Goal: Feedback & Contribution: Leave review/rating

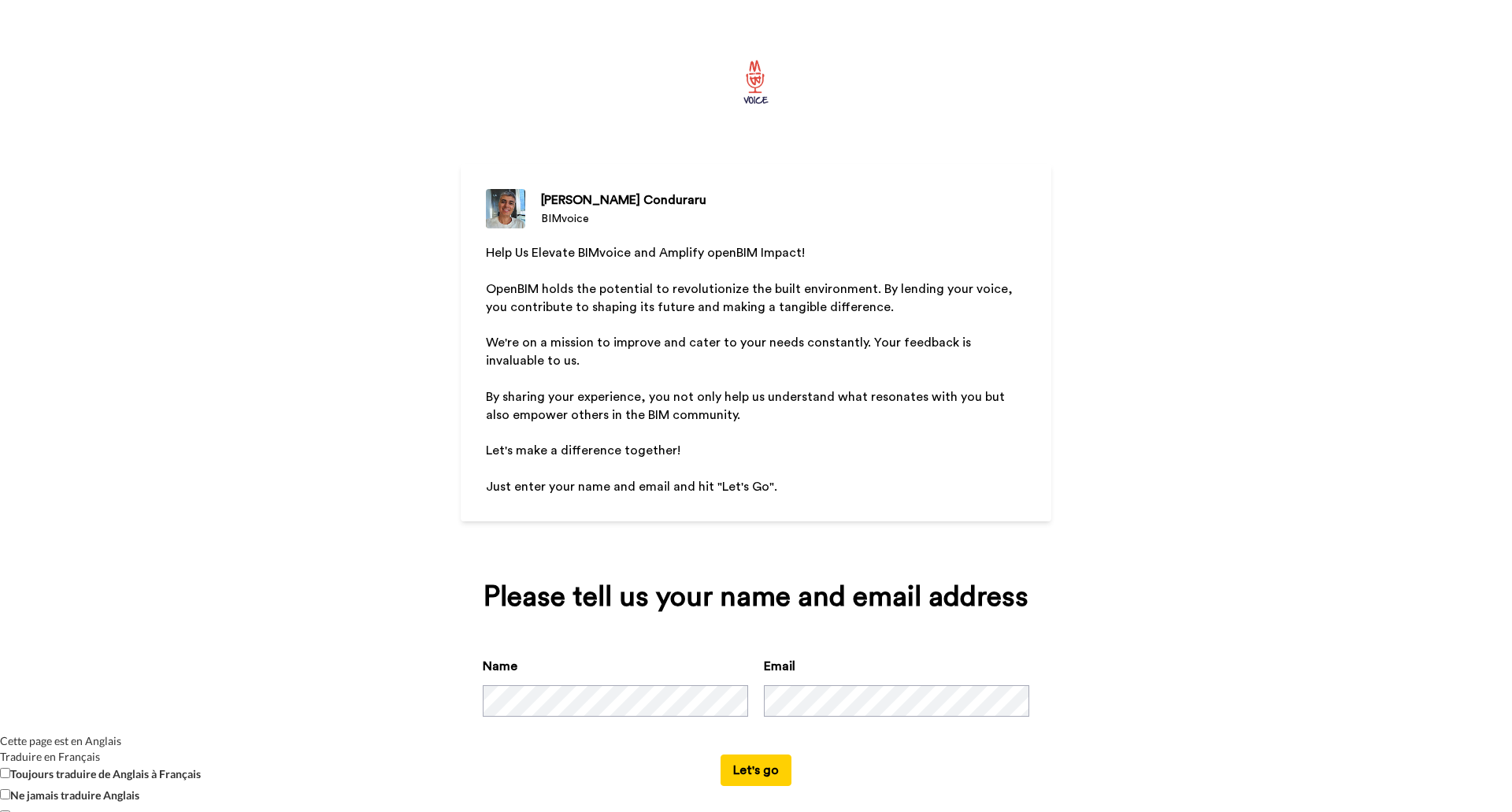
scroll to position [18, 0]
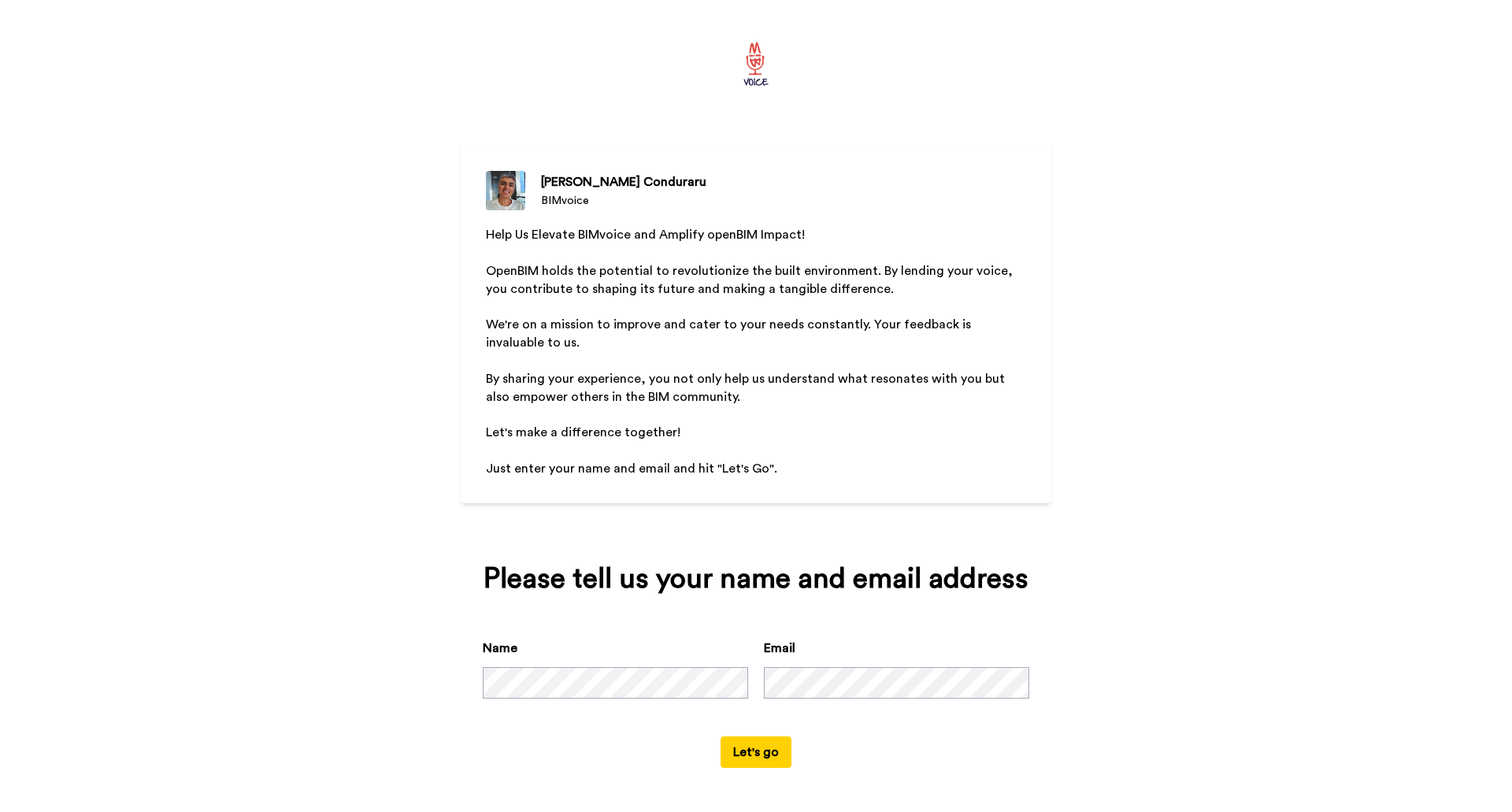
click at [765, 767] on div "Please tell us your name and email address Name Email Let's go" at bounding box center [756, 665] width 591 height 249
click at [764, 760] on button "Let's go" at bounding box center [756, 752] width 71 height 31
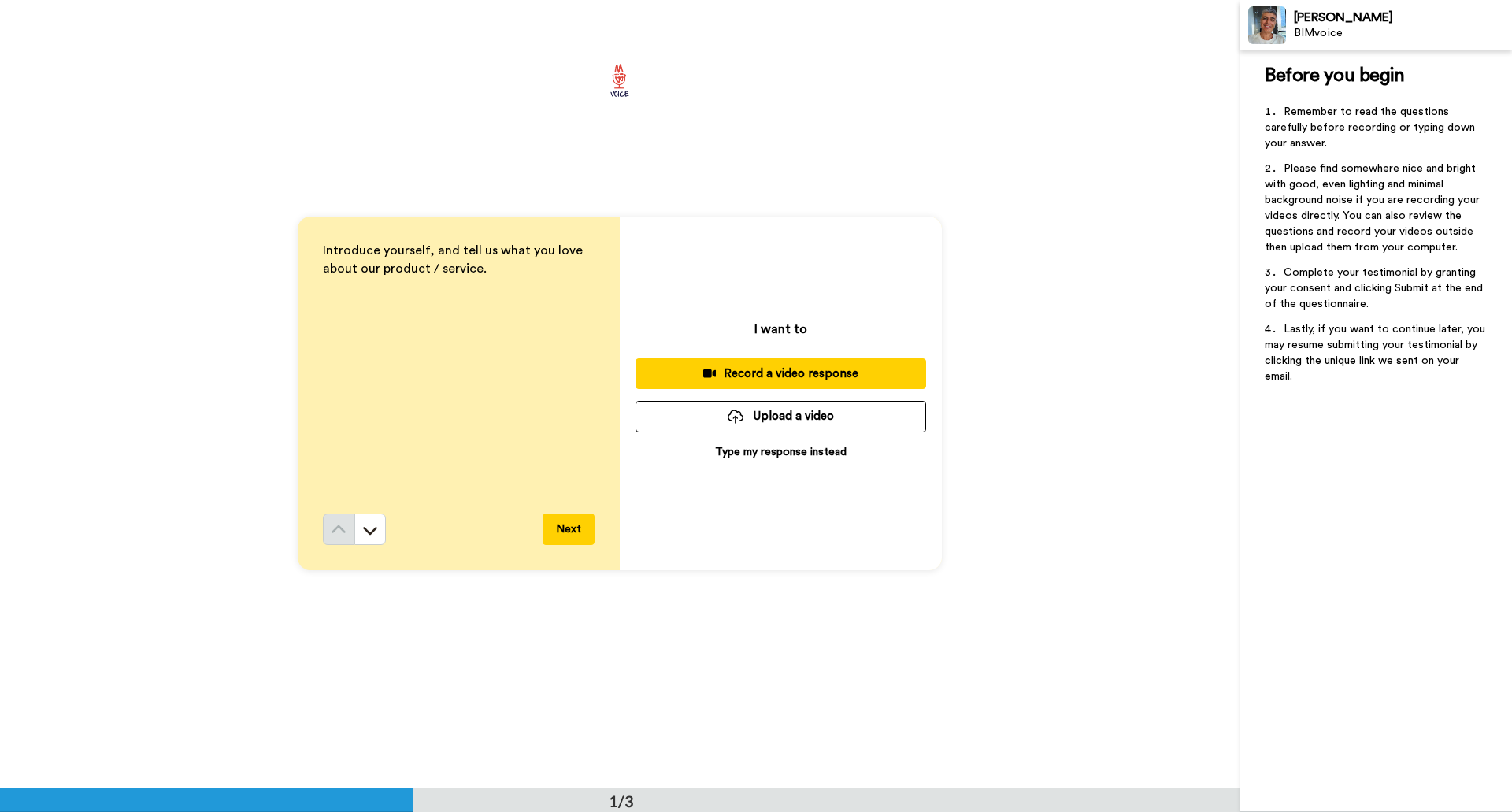
click at [807, 448] on p "Type my response instead" at bounding box center [781, 452] width 131 height 16
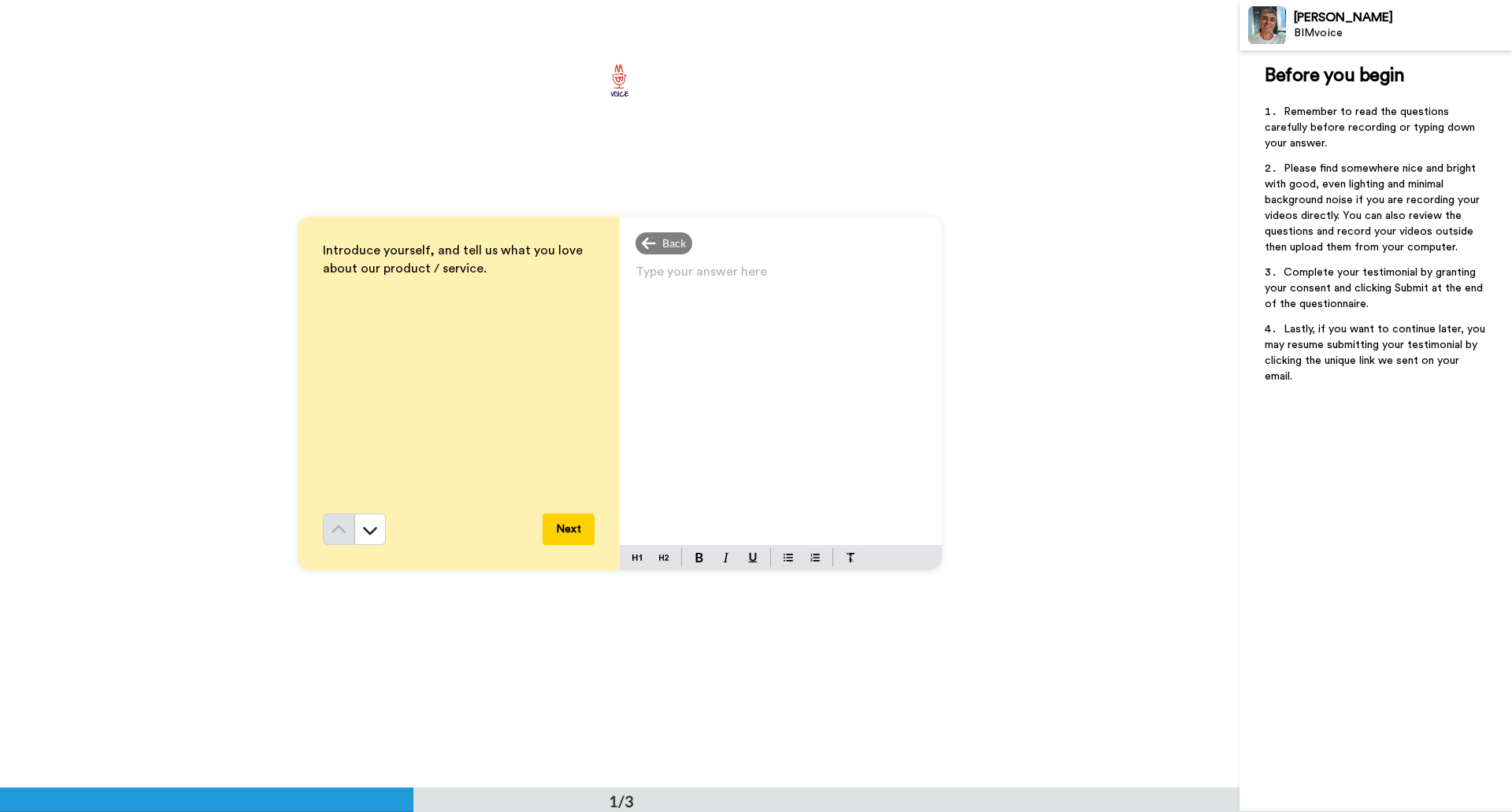
click at [690, 269] on p "Type your answer here ﻿" at bounding box center [781, 277] width 290 height 22
click at [854, 281] on p "Hello, my name is [PERSON_NAME] and I work as" at bounding box center [781, 277] width 290 height 22
drag, startPoint x: 693, startPoint y: 323, endPoint x: 631, endPoint y: 323, distance: 62.0
click at [631, 323] on div "Hello, my name is [PERSON_NAME] and I work as BIM Manager at [GEOGRAPHIC_DATA].…" at bounding box center [781, 402] width 322 height 284
click at [638, 323] on span "There are" at bounding box center [664, 322] width 57 height 12
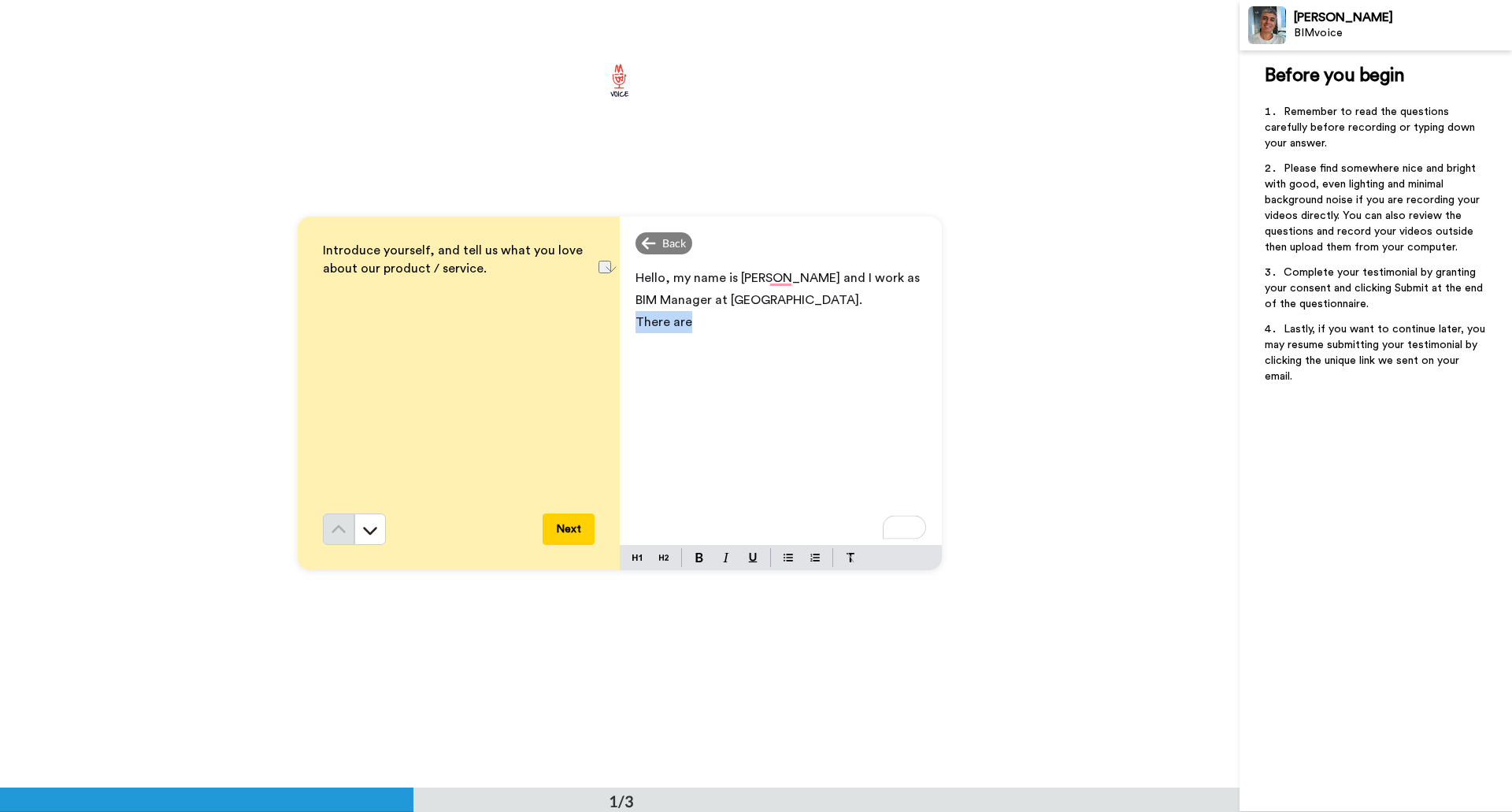
drag, startPoint x: 684, startPoint y: 327, endPoint x: 634, endPoint y: 322, distance: 50.2
click at [636, 322] on span "There are" at bounding box center [664, 322] width 57 height 12
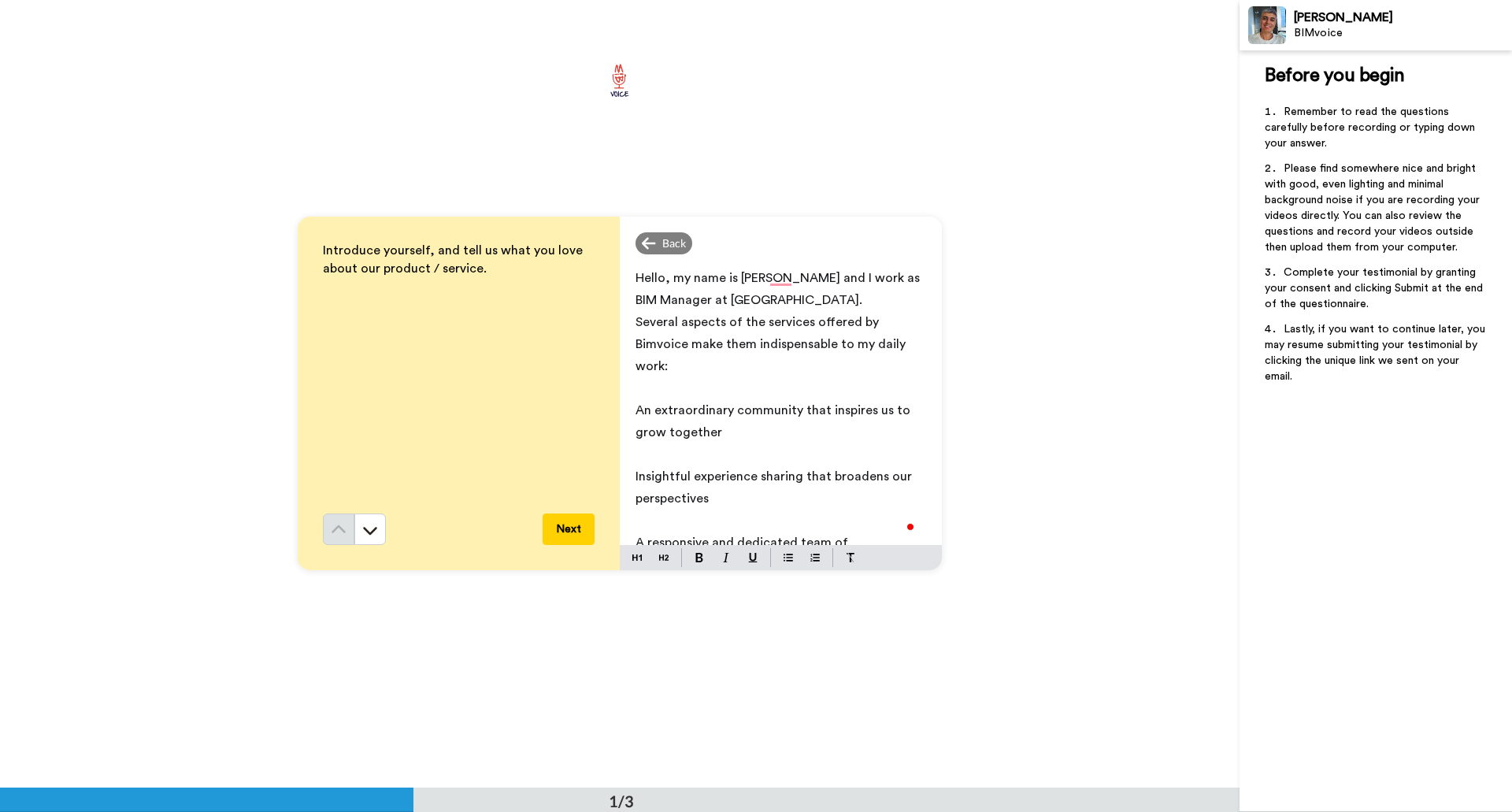
click at [640, 344] on span "Several aspects of the services offered by Bimvoice make them indispensable to …" at bounding box center [772, 344] width 274 height 57
click at [669, 367] on p "Several aspects of the services offered by BIMvoice make them indispensable to …" at bounding box center [781, 344] width 290 height 66
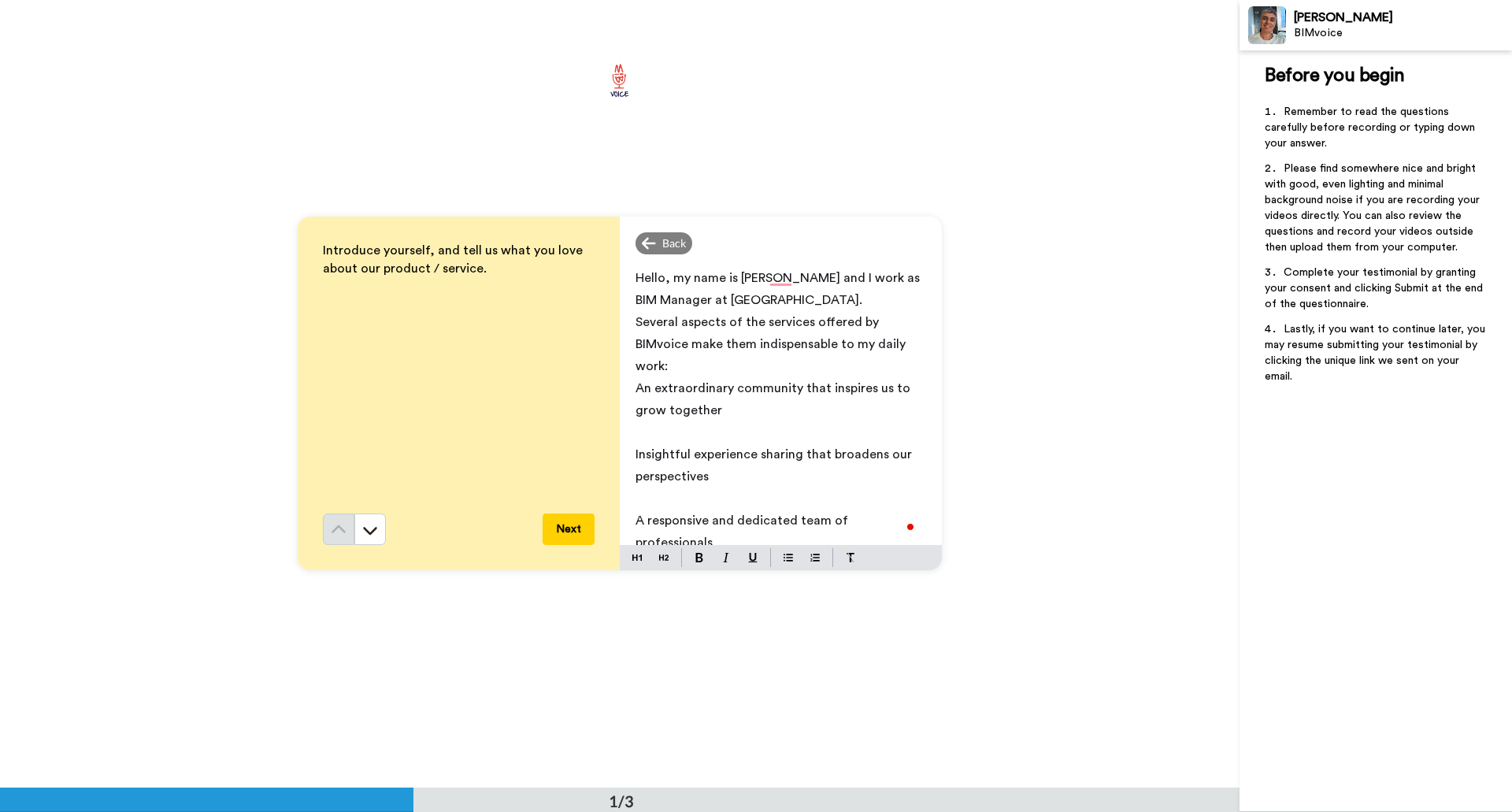
click at [636, 389] on span "An extraordinary community that inspires us to grow together﻿" at bounding box center [775, 399] width 278 height 35
click at [786, 561] on img at bounding box center [788, 557] width 10 height 12
click at [821, 414] on li "An extraordinary community that inspires us to grow together﻿" at bounding box center [781, 399] width 290 height 44
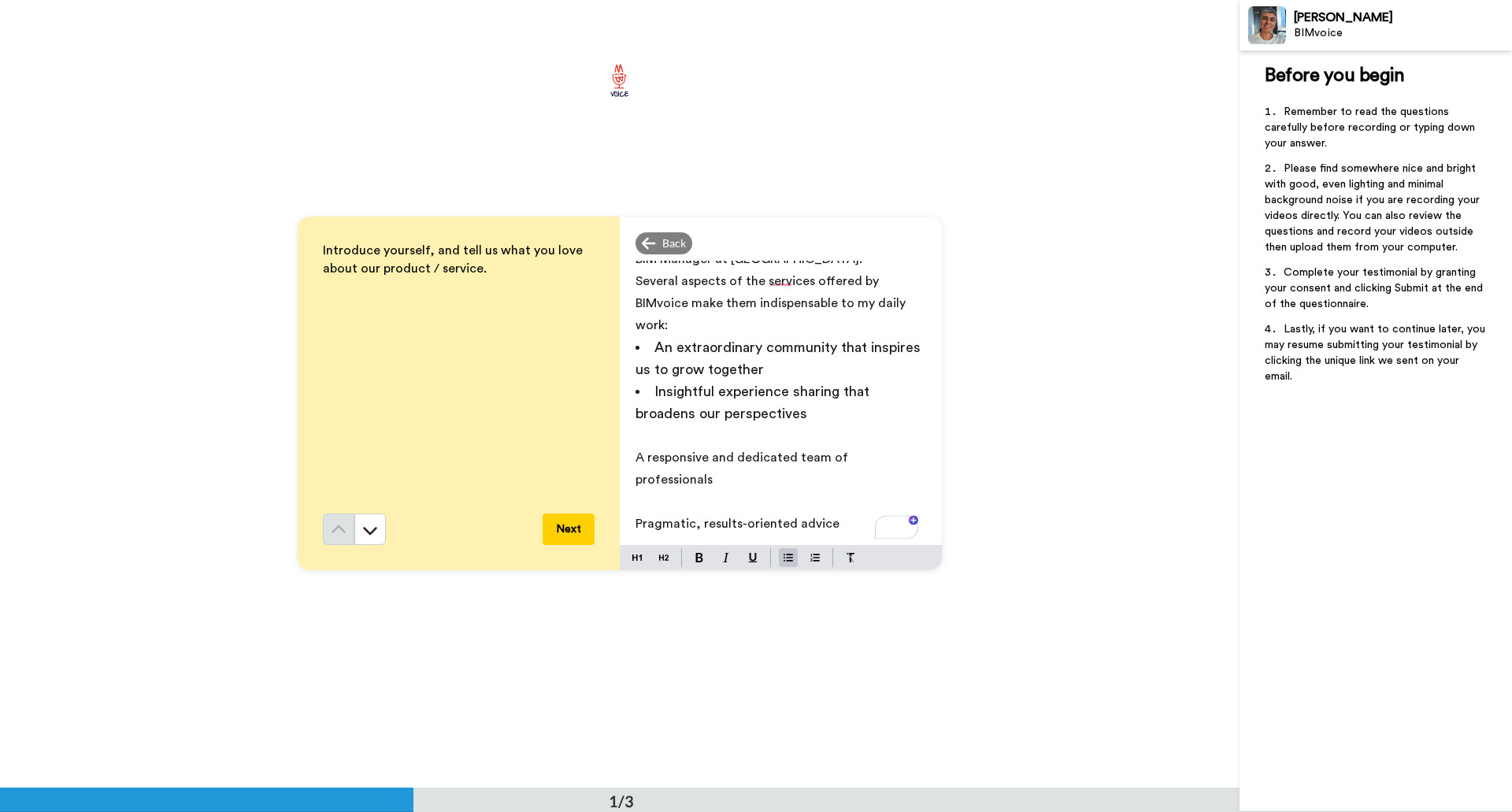
scroll to position [59, 0]
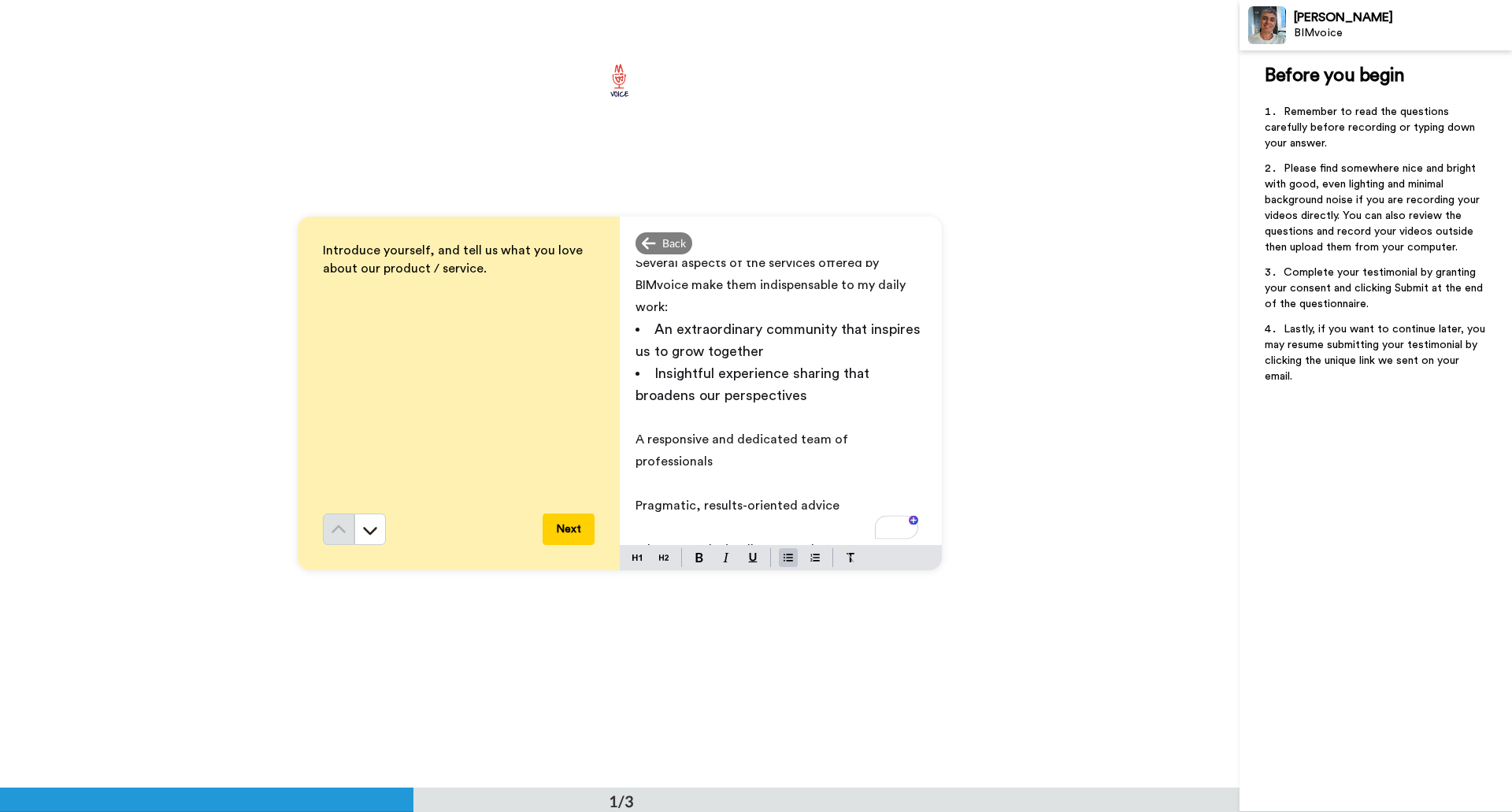
click at [813, 400] on li "Insightful experience sharing that broadens our perspectives﻿" at bounding box center [781, 384] width 290 height 44
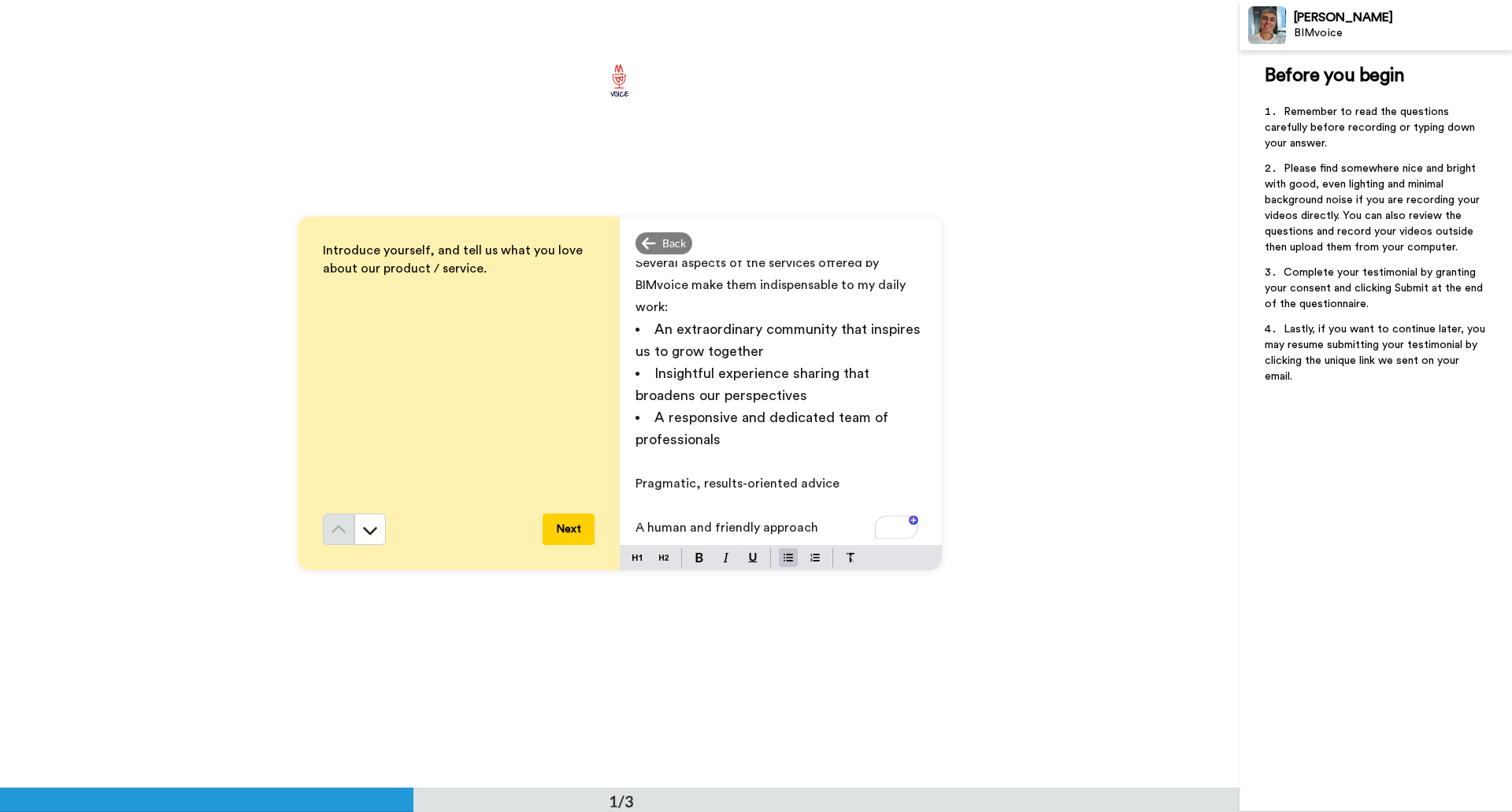
click at [739, 440] on li "A responsive and dedicated team of professionals﻿" at bounding box center [781, 428] width 290 height 44
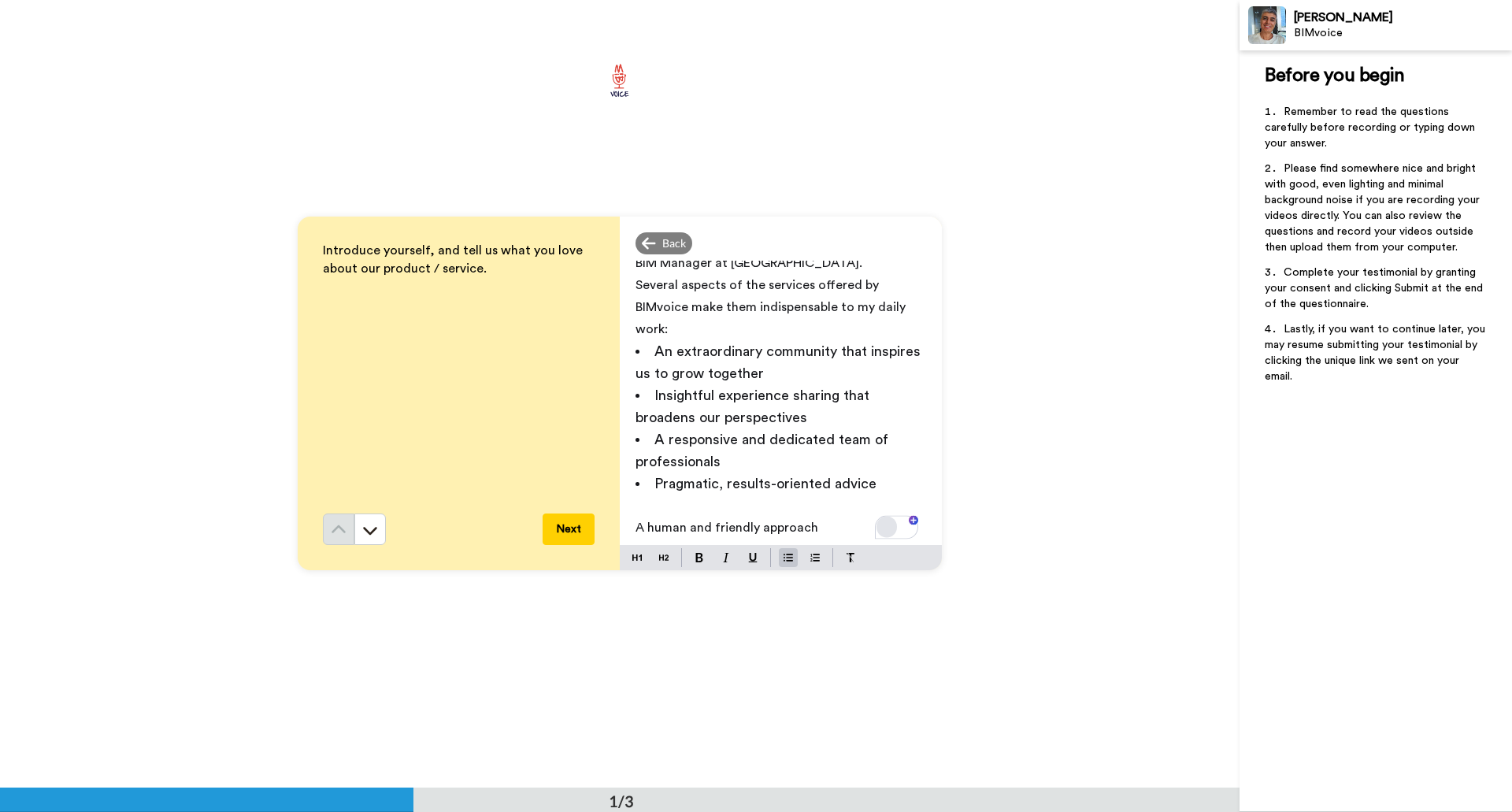
scroll to position [79, 0]
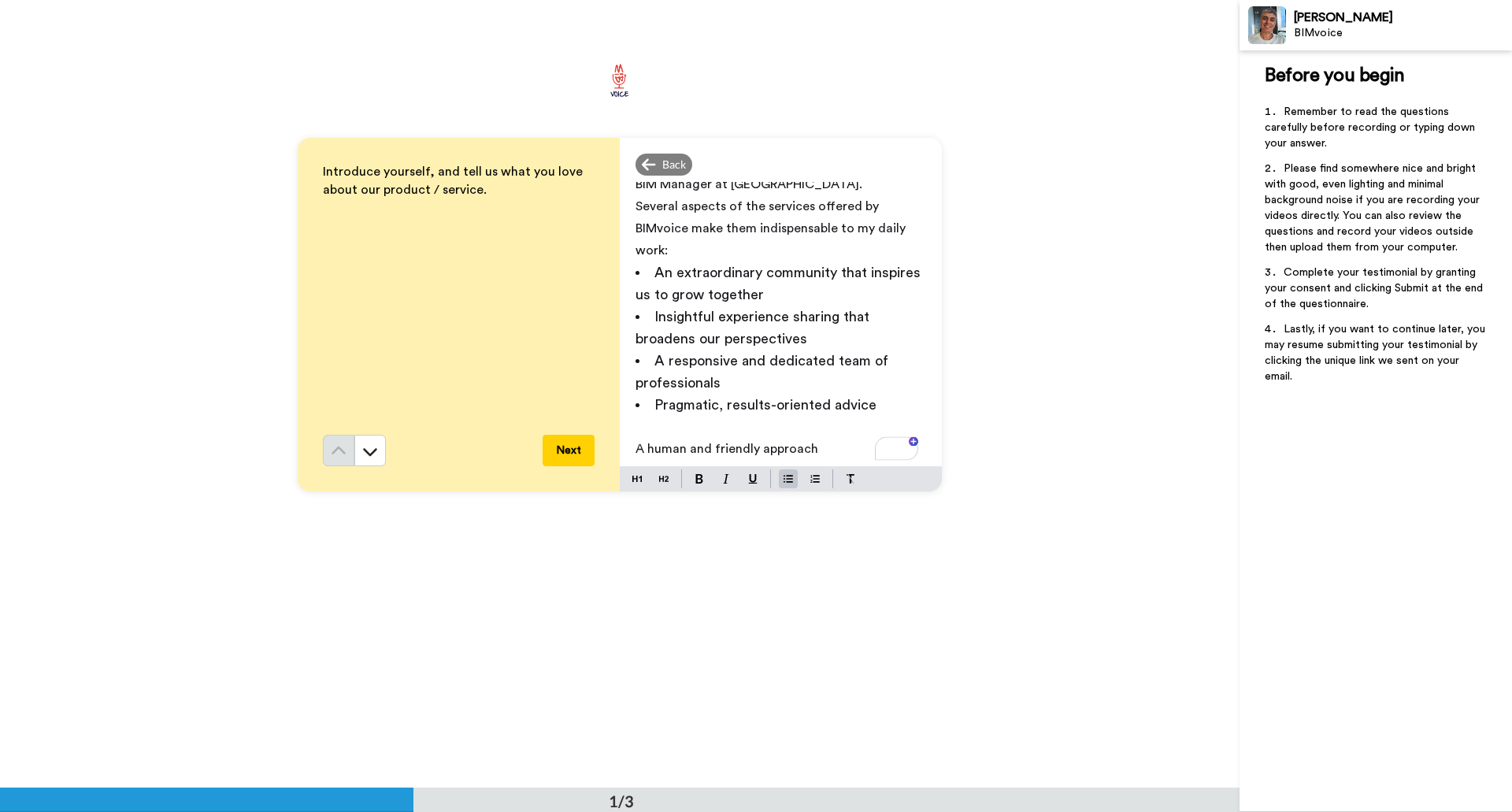
click at [874, 405] on li "Pragmatic, results-oriented advice﻿" at bounding box center [781, 404] width 290 height 22
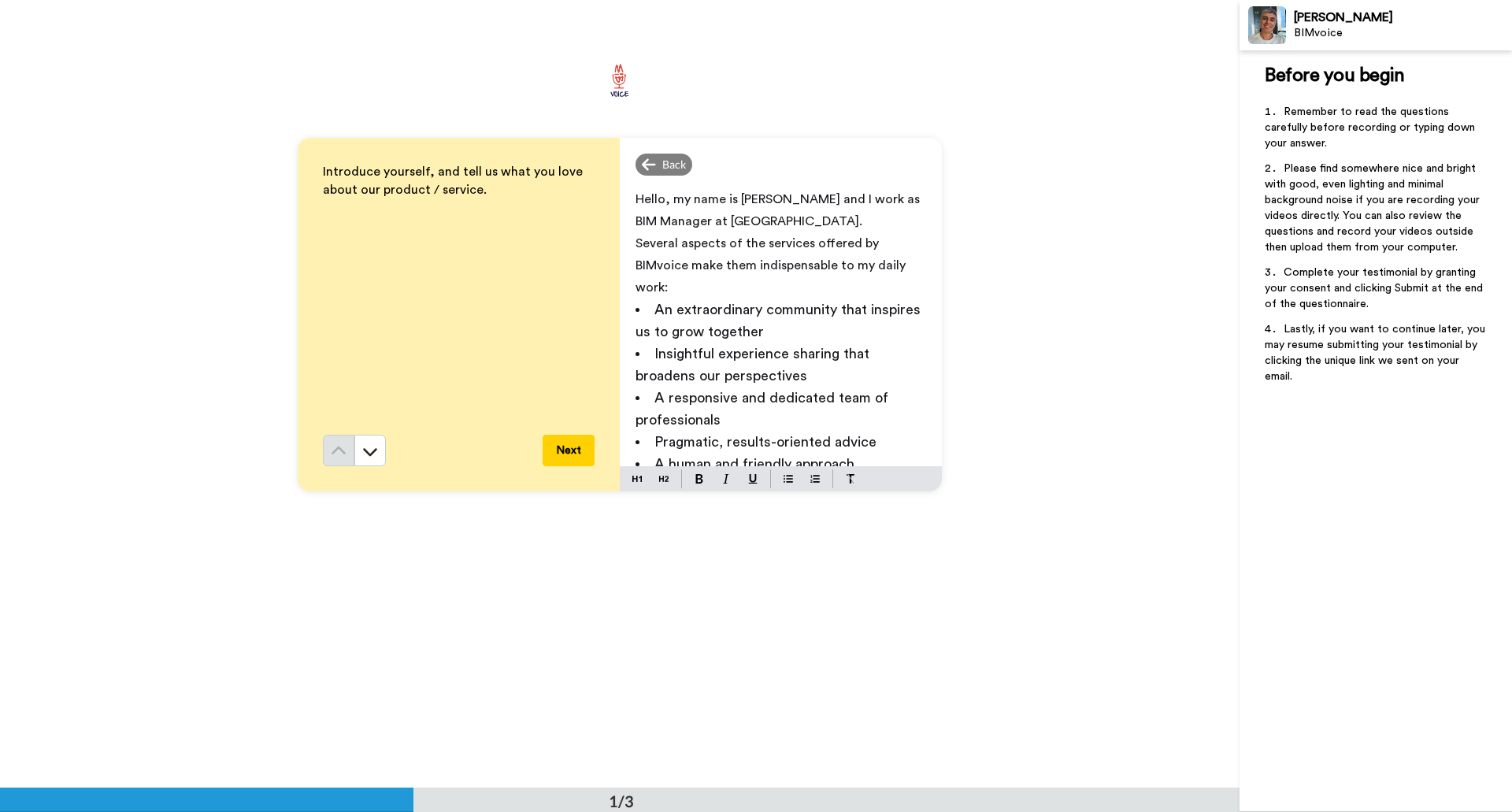
scroll to position [0, 0]
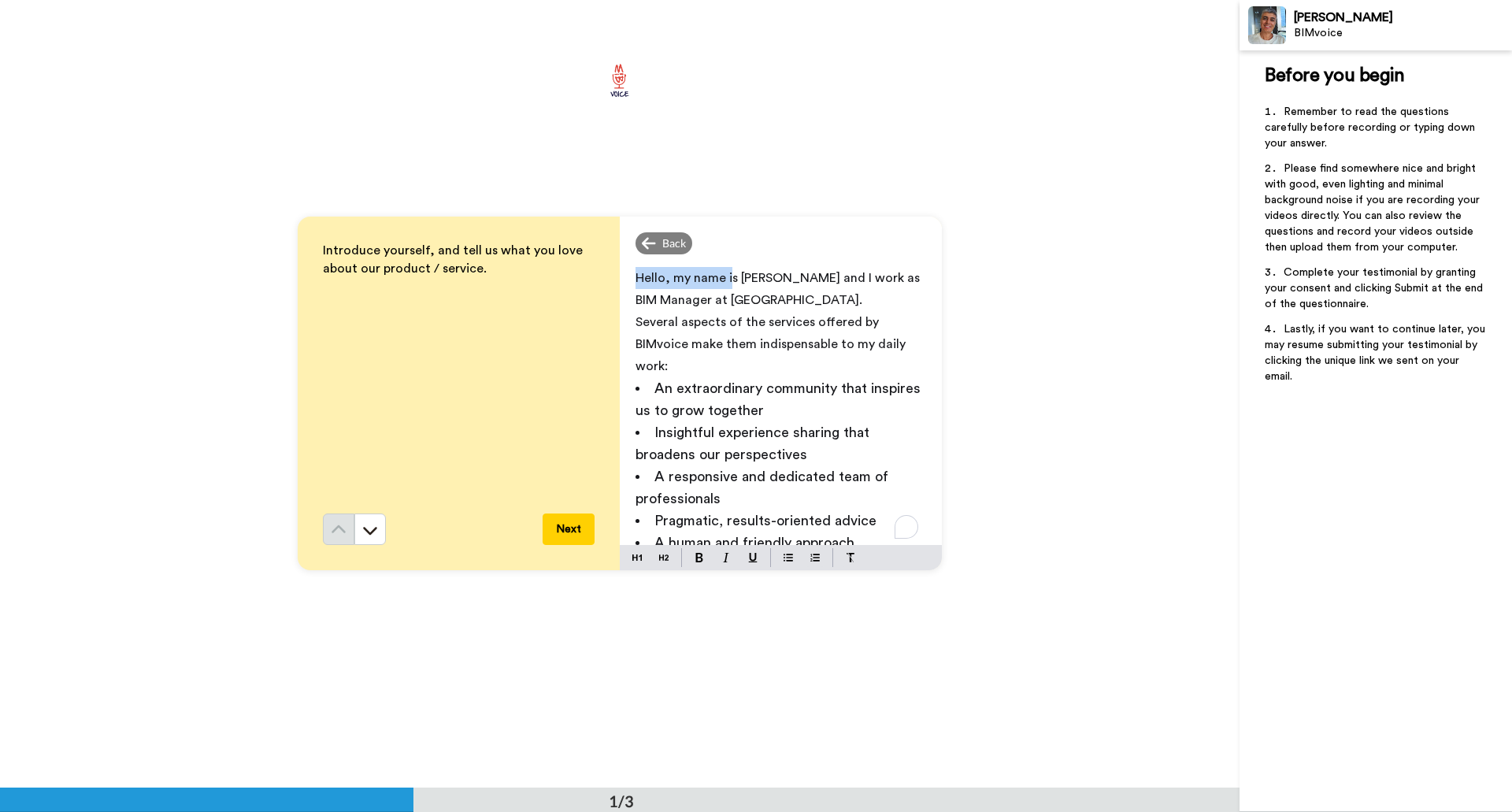
drag, startPoint x: 636, startPoint y: 281, endPoint x: 726, endPoint y: 275, distance: 90.2
click at [726, 275] on span "Hello, my name is [PERSON_NAME] and I work as BIM Manager at [GEOGRAPHIC_DATA]." at bounding box center [779, 289] width 288 height 35
click at [685, 330] on p "Several aspects of the services offered by BIMvoice make them indispensable to …" at bounding box center [781, 344] width 290 height 66
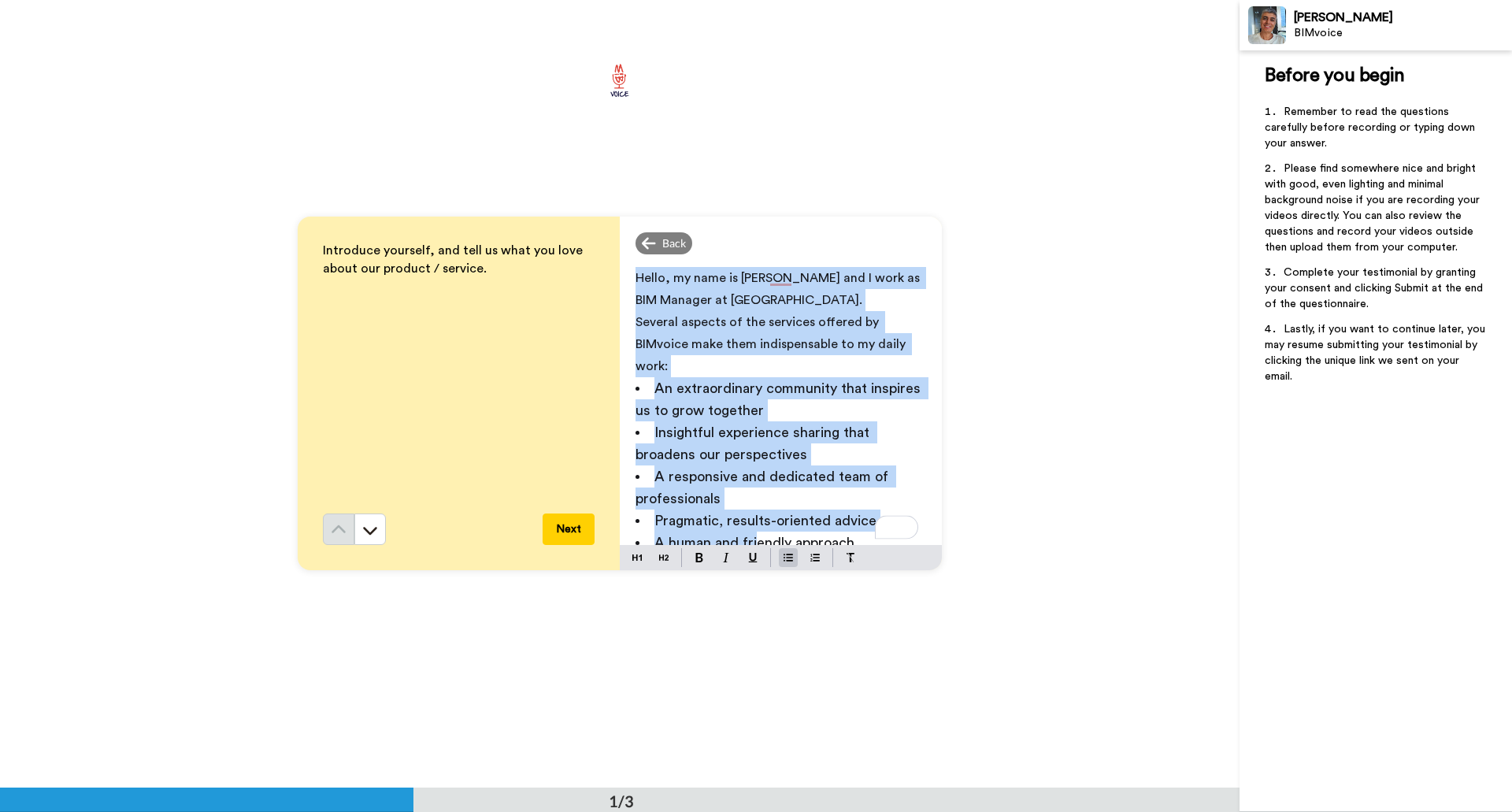
scroll to position [15, 0]
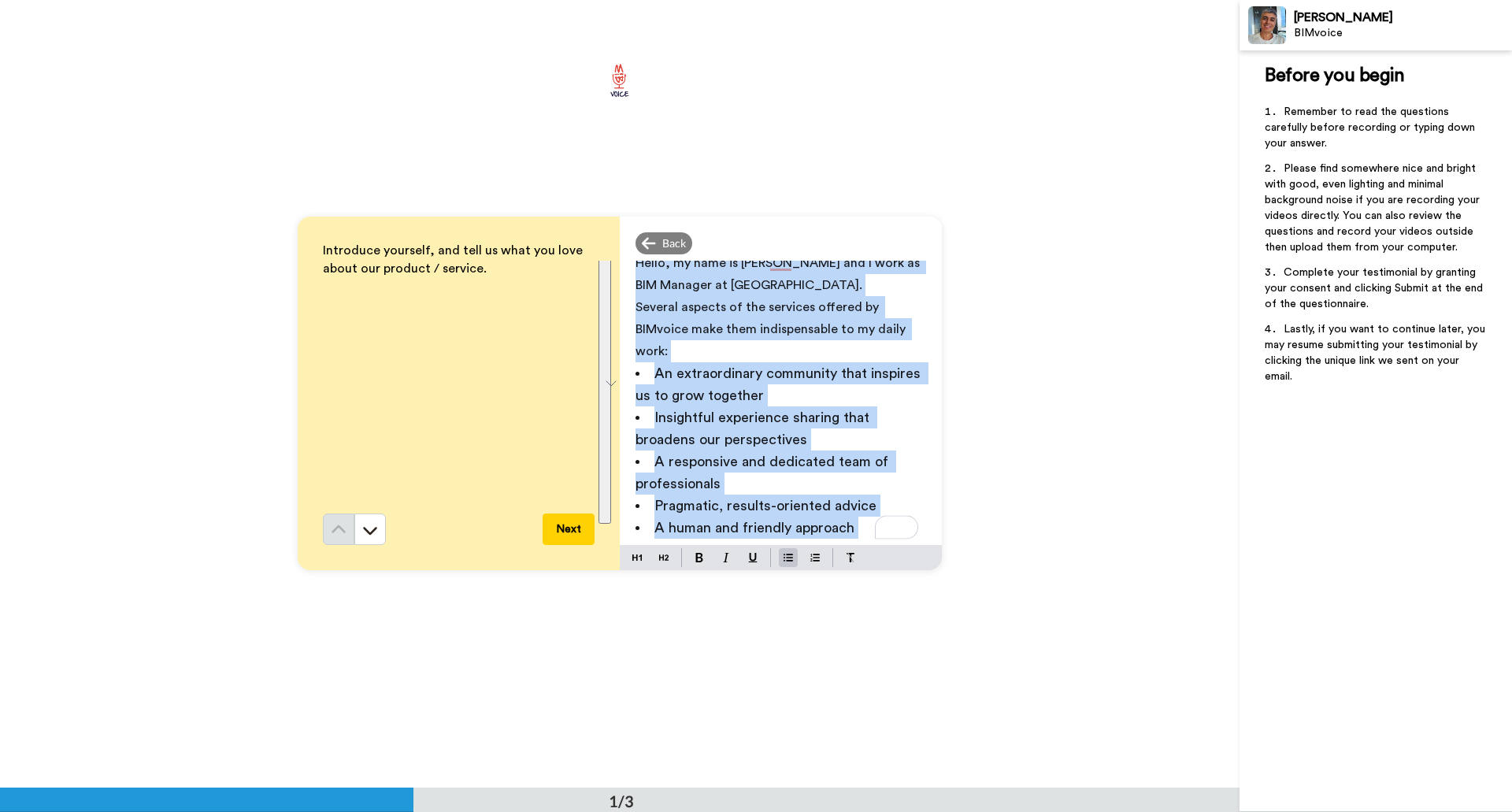
drag, startPoint x: 632, startPoint y: 278, endPoint x: 854, endPoint y: 523, distance: 330.6
click at [854, 523] on div "Hello, my name is [PERSON_NAME] and I work as BIM Manager at [GEOGRAPHIC_DATA].…" at bounding box center [781, 402] width 322 height 284
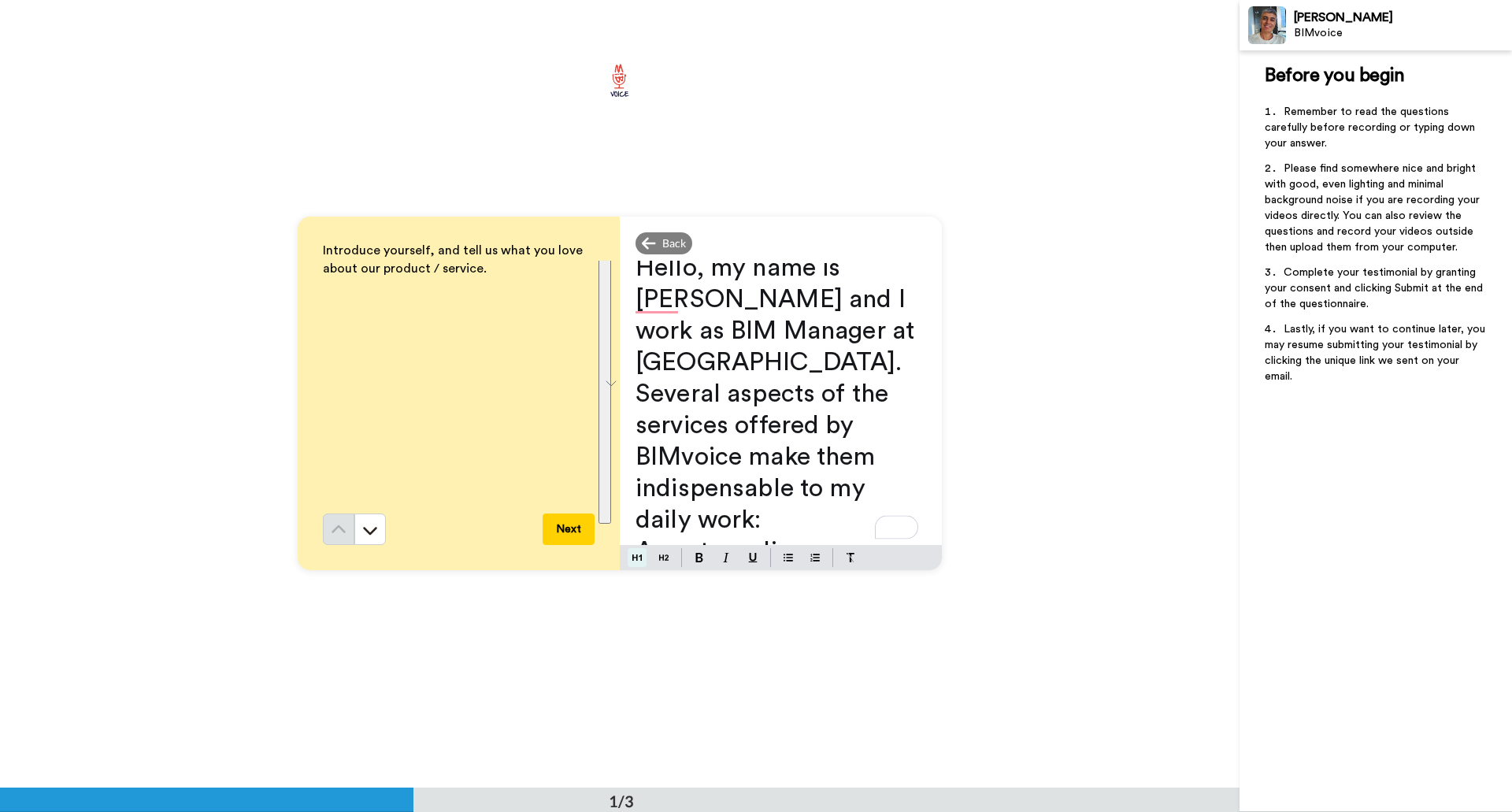
click at [638, 559] on img at bounding box center [637, 557] width 10 height 12
click at [665, 555] on button at bounding box center [664, 558] width 19 height 19
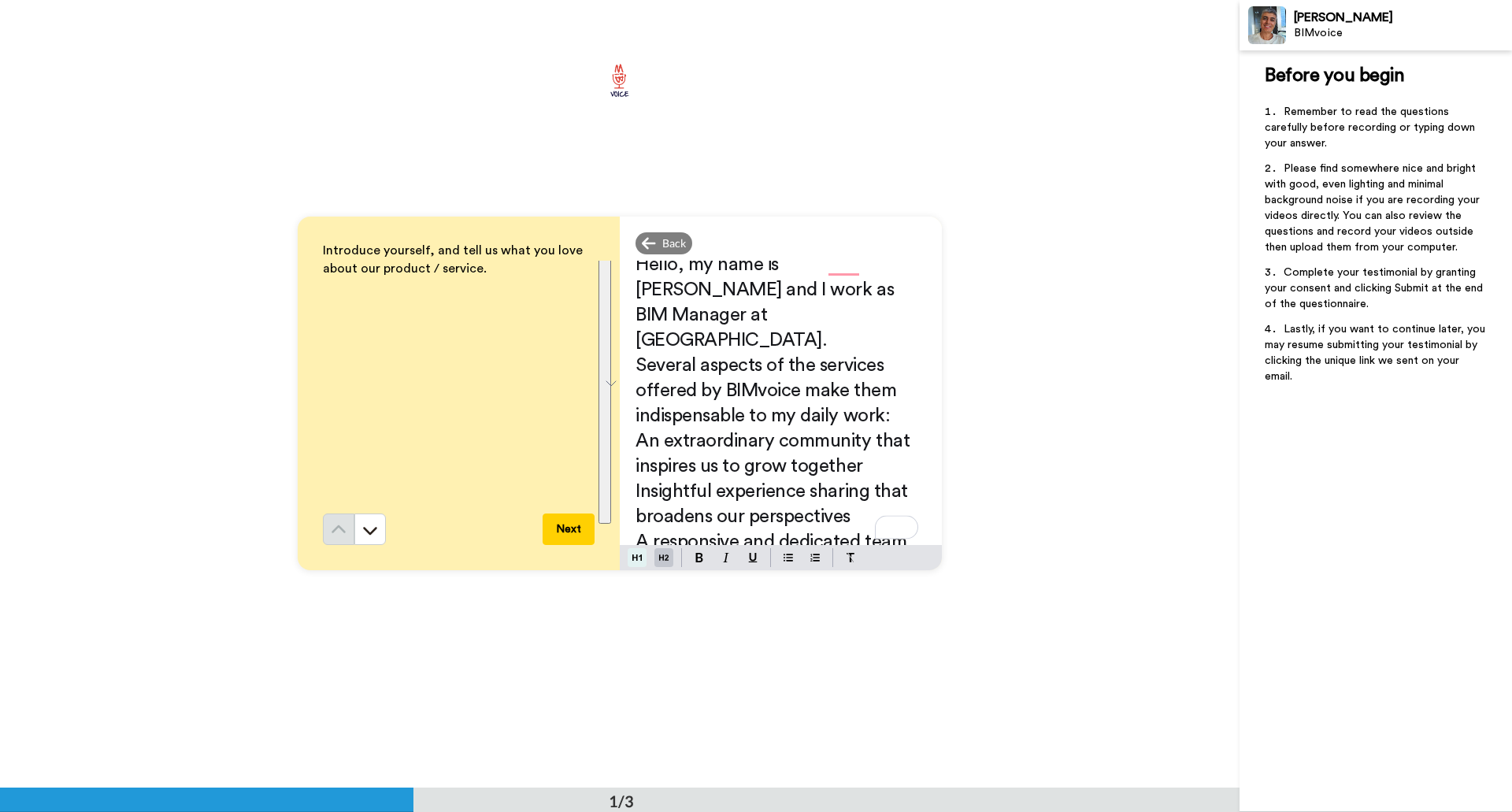
click at [636, 556] on img at bounding box center [637, 557] width 10 height 12
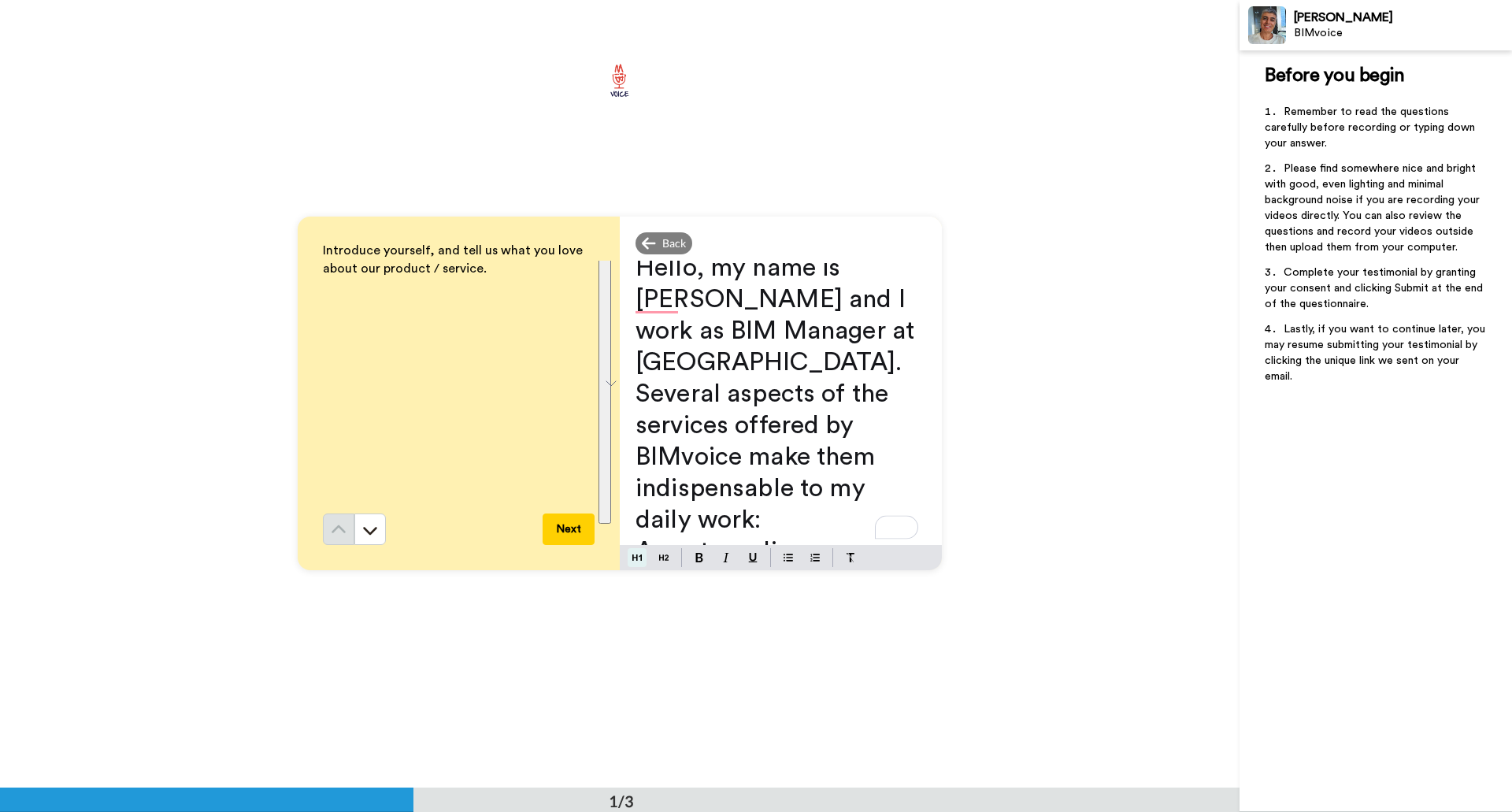
click at [636, 556] on img at bounding box center [637, 557] width 10 height 12
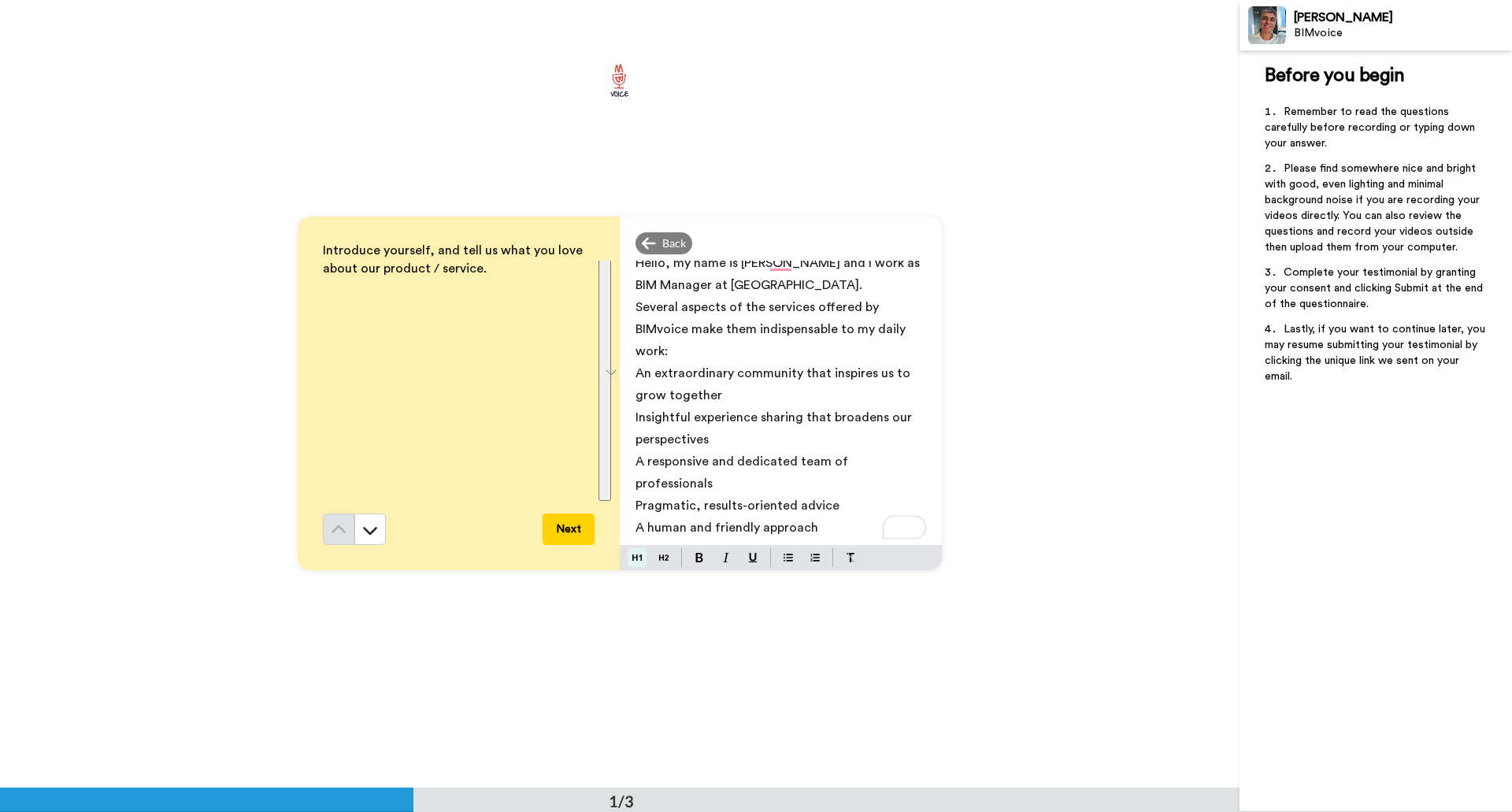
scroll to position [0, 0]
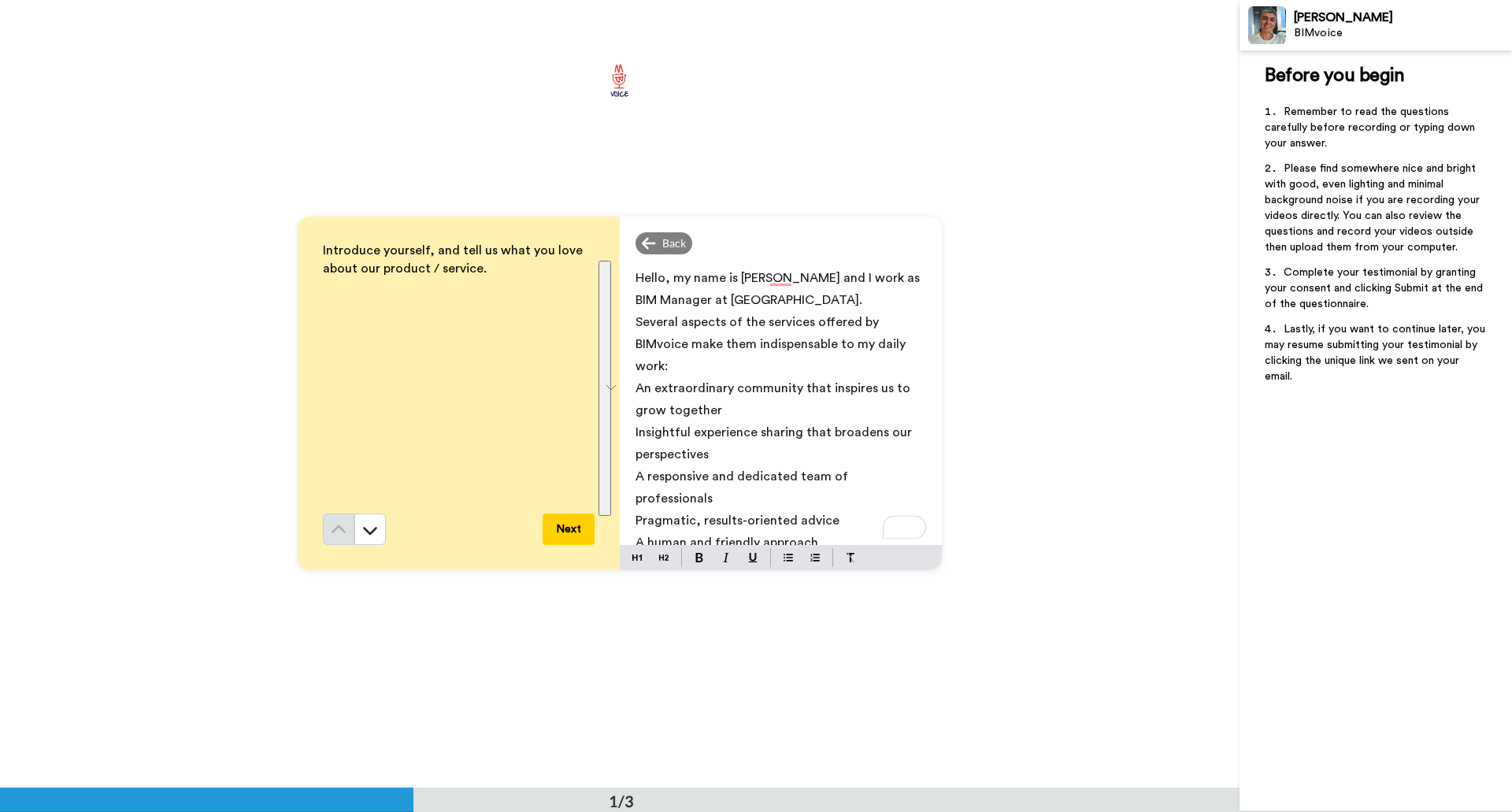
click at [714, 442] on p "Insightful experience sharing that broadens our perspectives﻿" at bounding box center [781, 443] width 290 height 44
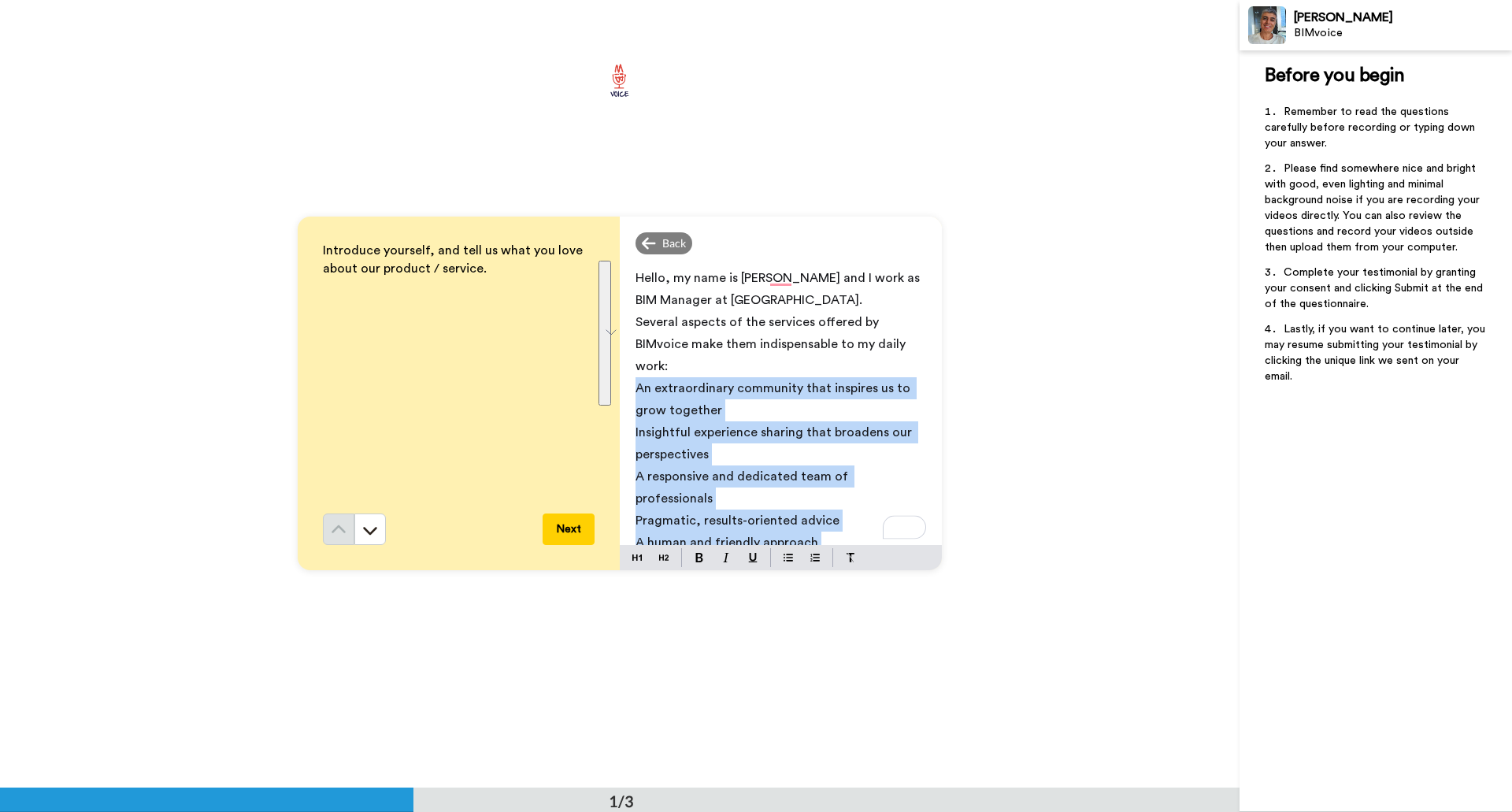
drag, startPoint x: 632, startPoint y: 388, endPoint x: 823, endPoint y: 527, distance: 236.2
click at [823, 527] on div "Hello, my name is [PERSON_NAME] and I work as BIM Manager at [GEOGRAPHIC_DATA].…" at bounding box center [781, 402] width 322 height 284
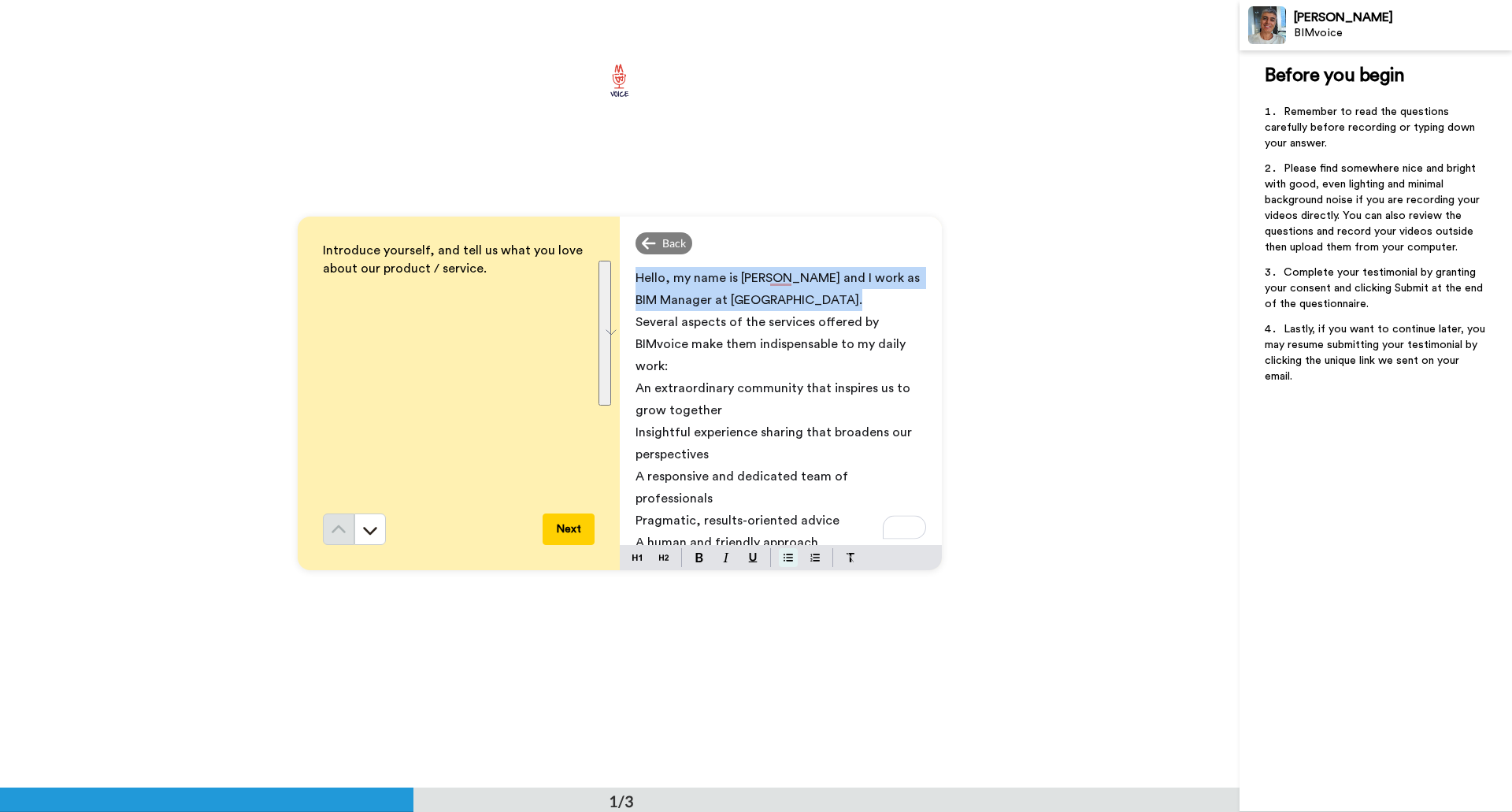
click at [784, 558] on img at bounding box center [788, 557] width 10 height 12
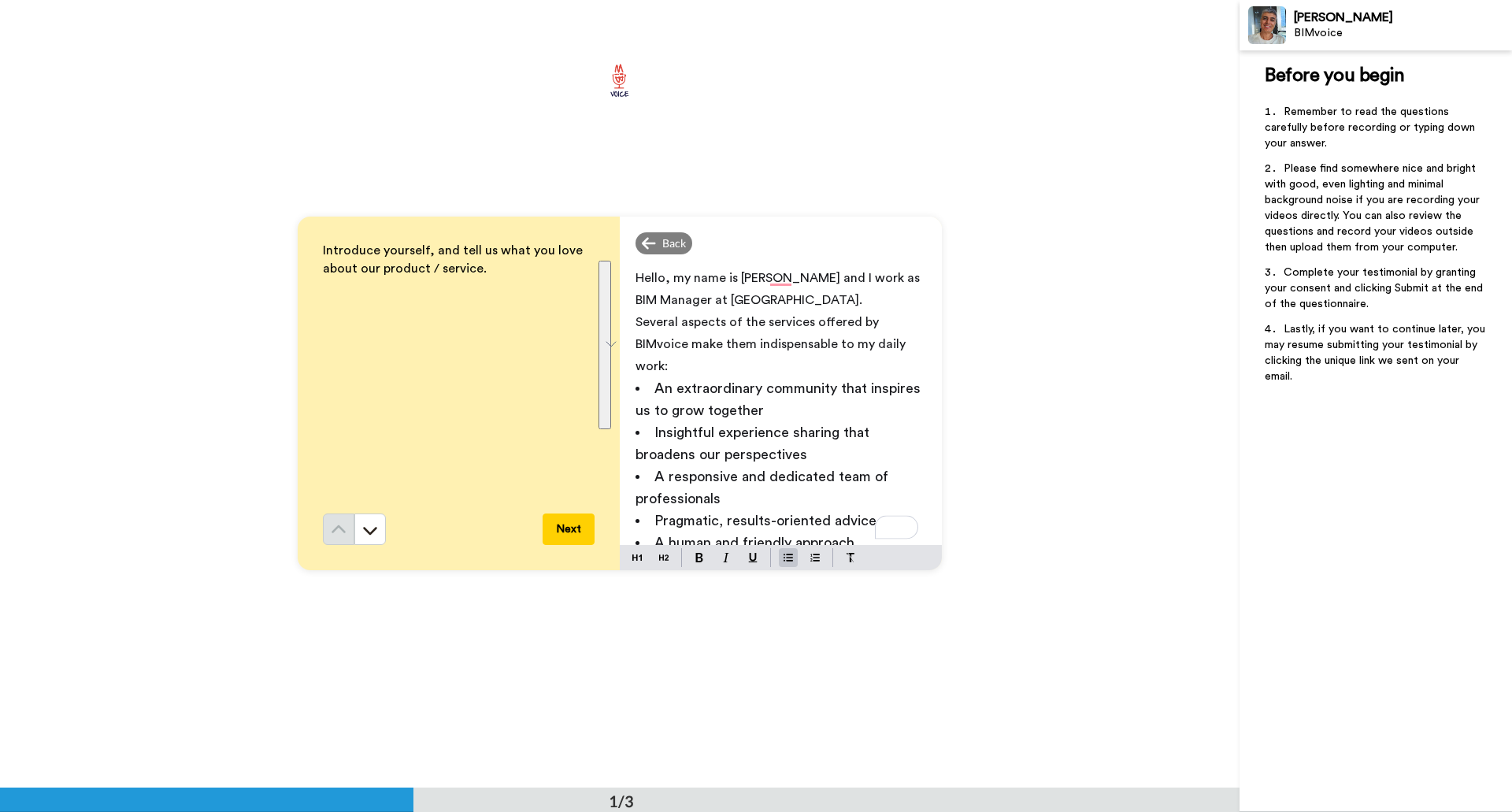
click at [790, 311] on p "Several aspects of the services offered by BIMvoice make them indispensable to …" at bounding box center [781, 344] width 290 height 66
click at [770, 322] on span "Several aspects of the services offered by BIMvoice make them indispensable to …" at bounding box center [772, 344] width 274 height 57
click at [799, 274] on span "Hello, my name is [PERSON_NAME], and I work as a BIM Manager at [GEOGRAPHIC_DAT…" at bounding box center [782, 289] width 292 height 35
drag, startPoint x: 829, startPoint y: 276, endPoint x: 799, endPoint y: 278, distance: 30.1
click at [799, 278] on span "Hello, my name is [PERSON_NAME], and I work as a BIM Manager at [GEOGRAPHIC_DAT…" at bounding box center [782, 289] width 292 height 35
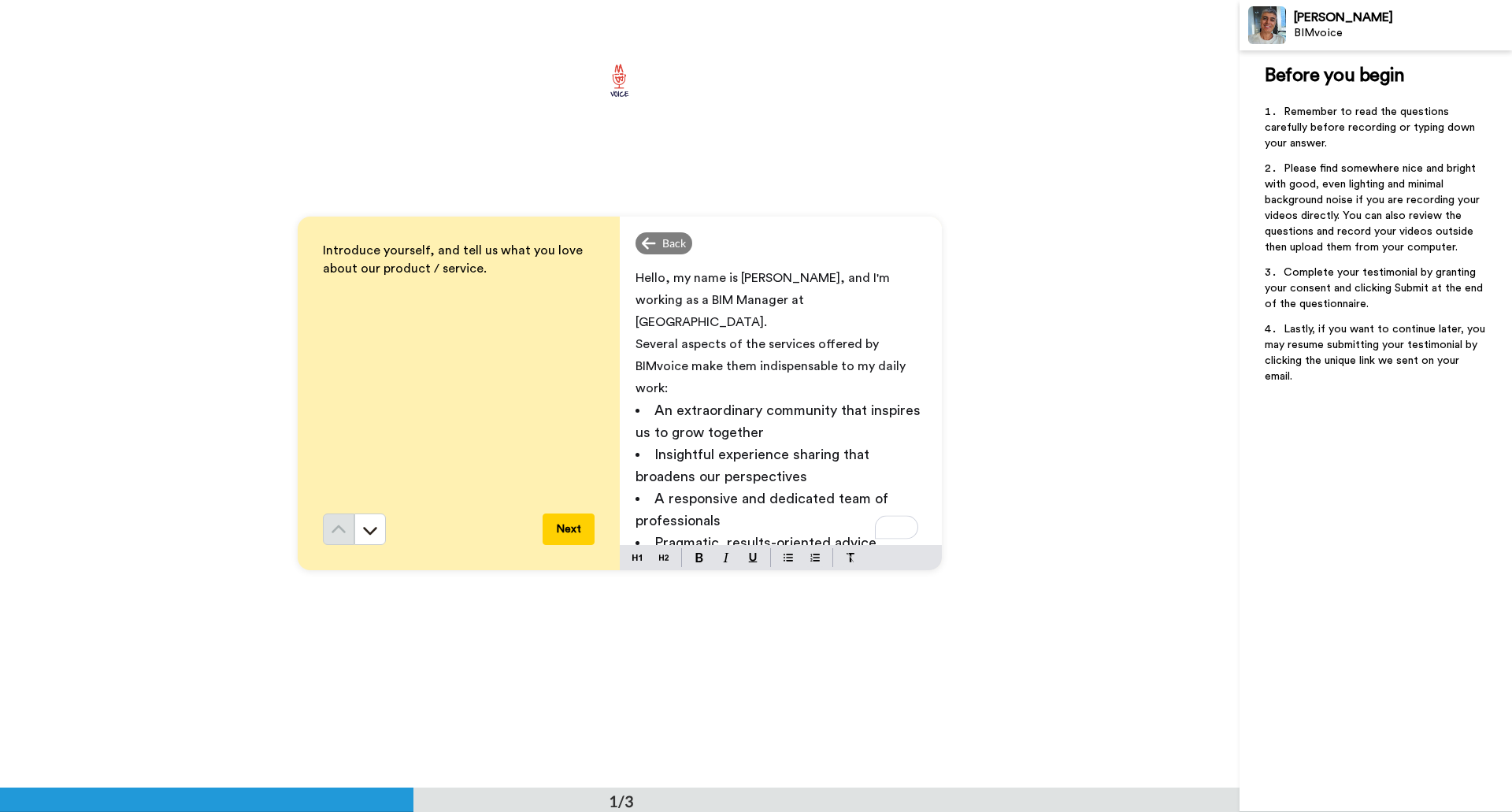
click at [789, 297] on span "Hello, my name is [PERSON_NAME], and I'm working as a BIM Manager at [GEOGRAPHI…" at bounding box center [764, 300] width 258 height 57
click at [801, 295] on p "Hello, my name is [PERSON_NAME], and I'm working as a BIM Manager at [GEOGRAPHI…" at bounding box center [781, 300] width 290 height 66
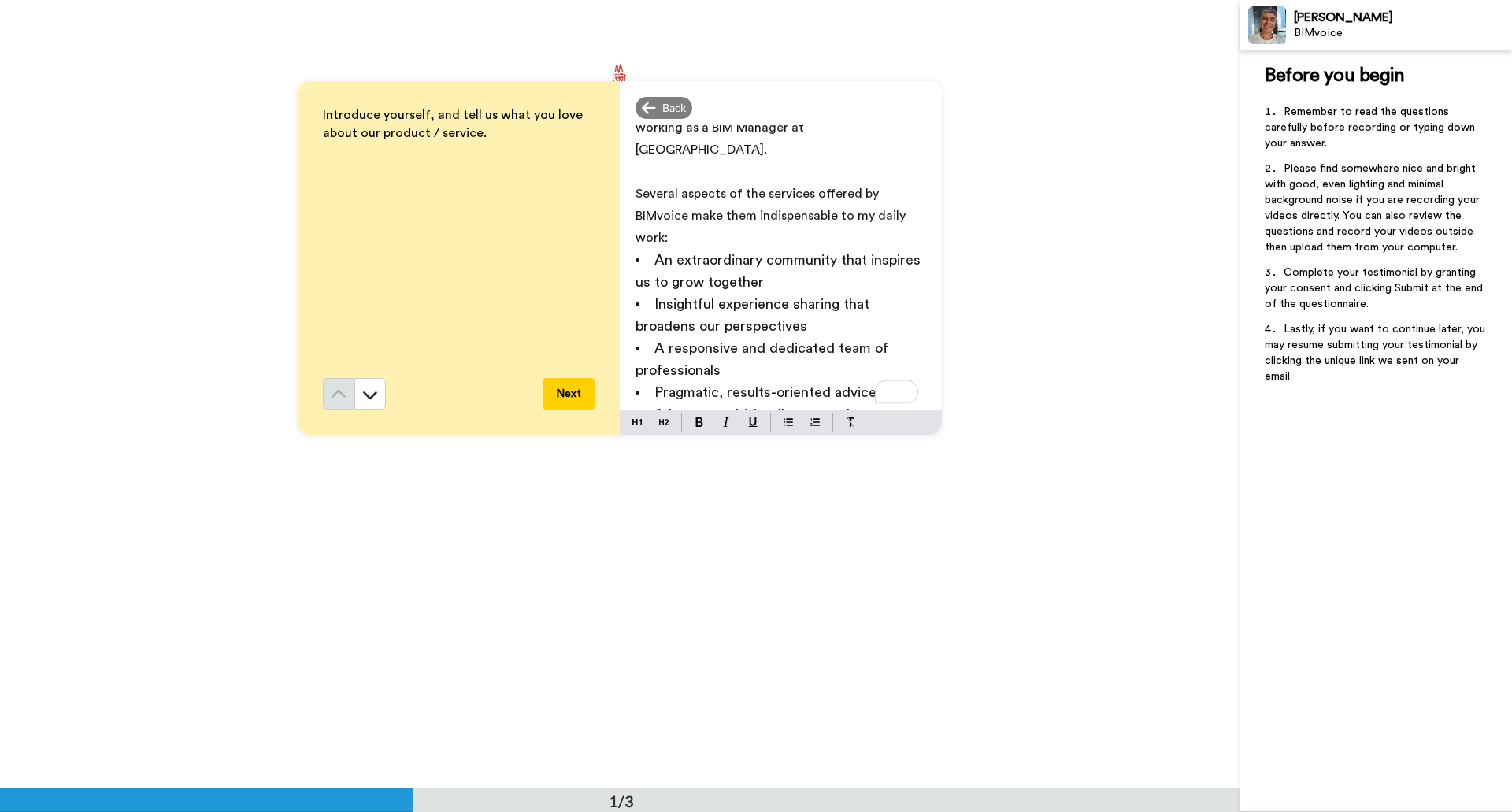
scroll to position [157, 0]
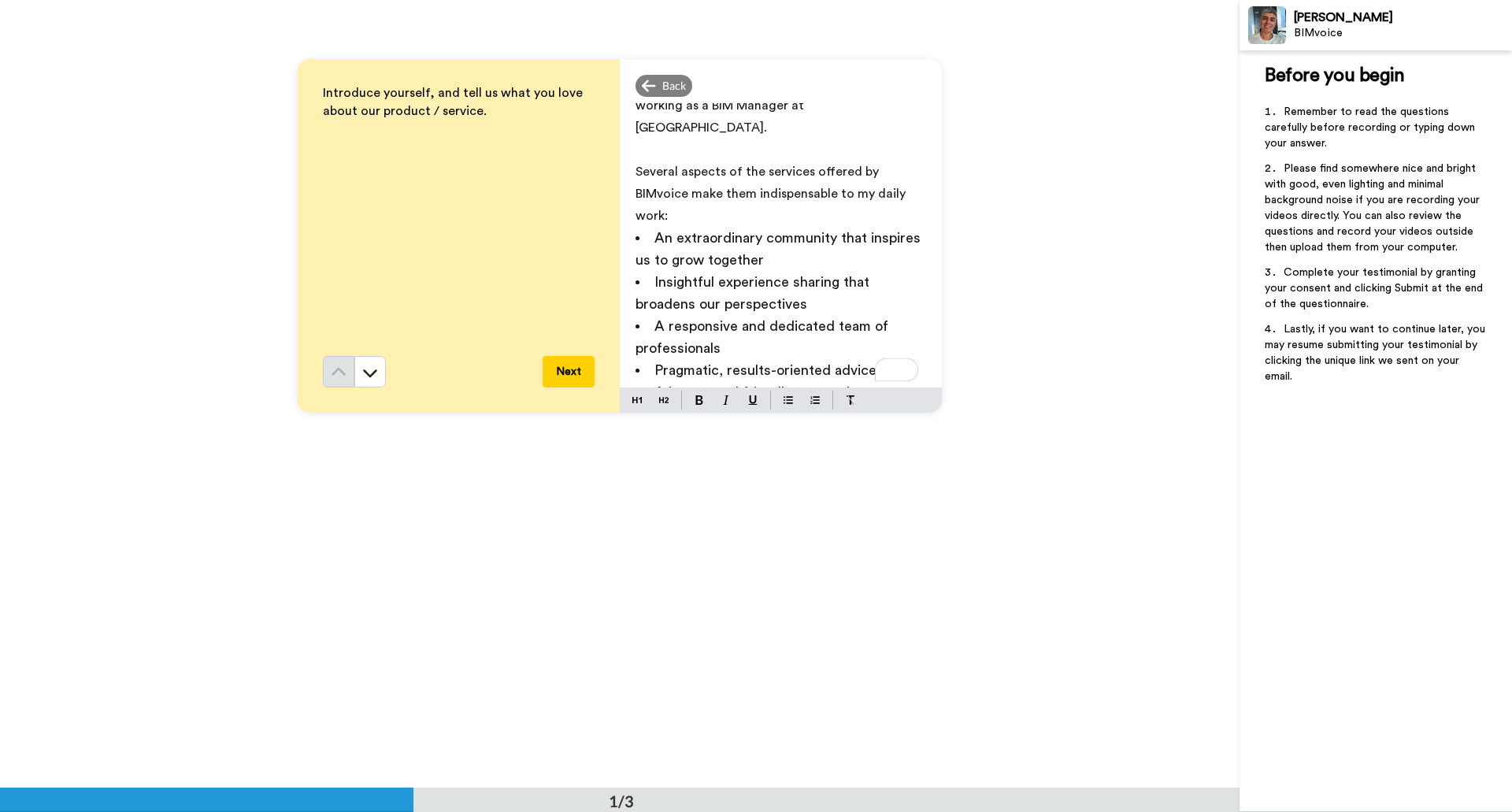
click at [570, 370] on button "Next" at bounding box center [568, 371] width 52 height 31
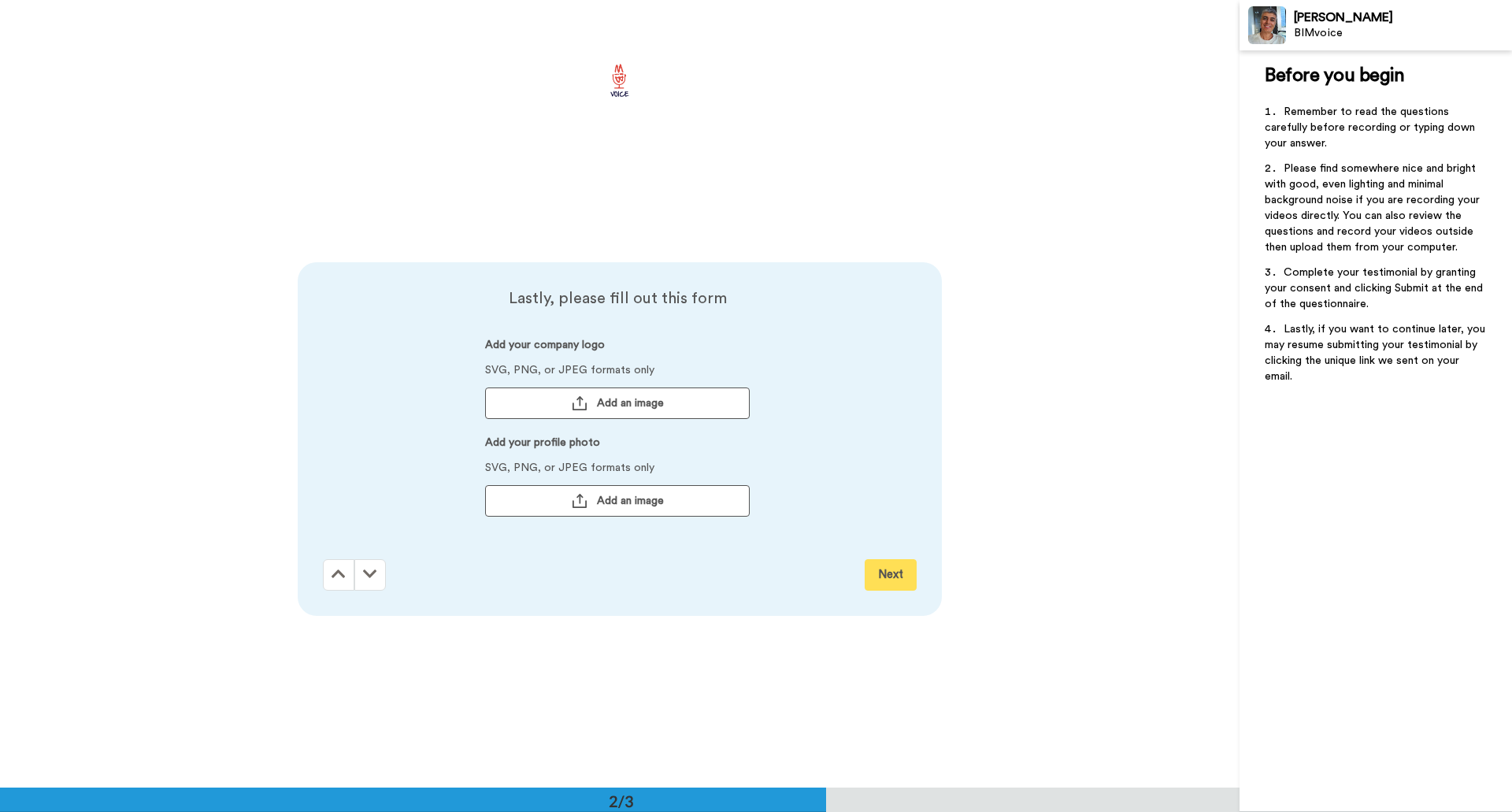
scroll to position [788, 0]
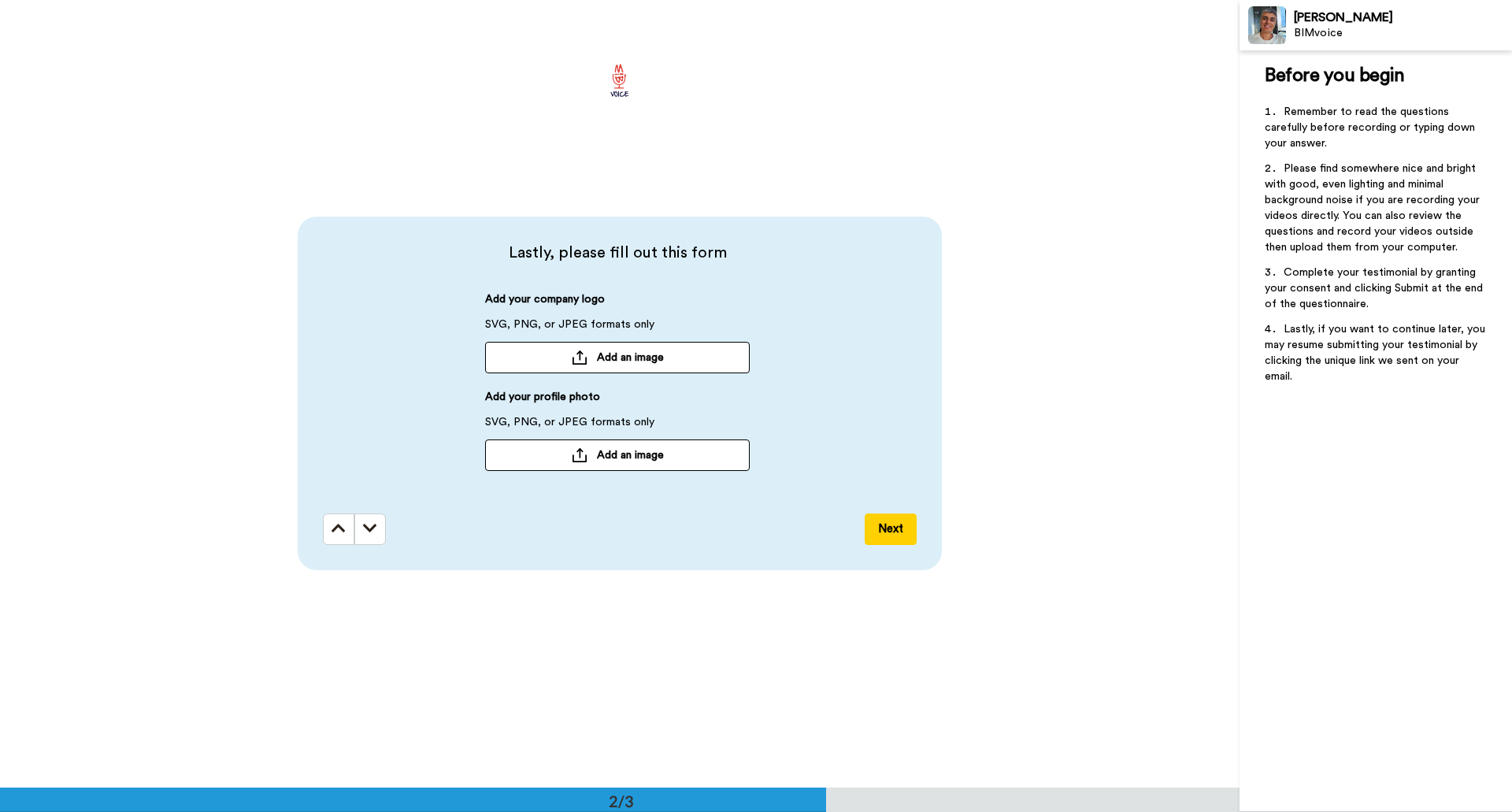
click at [889, 531] on button "Next" at bounding box center [890, 529] width 52 height 31
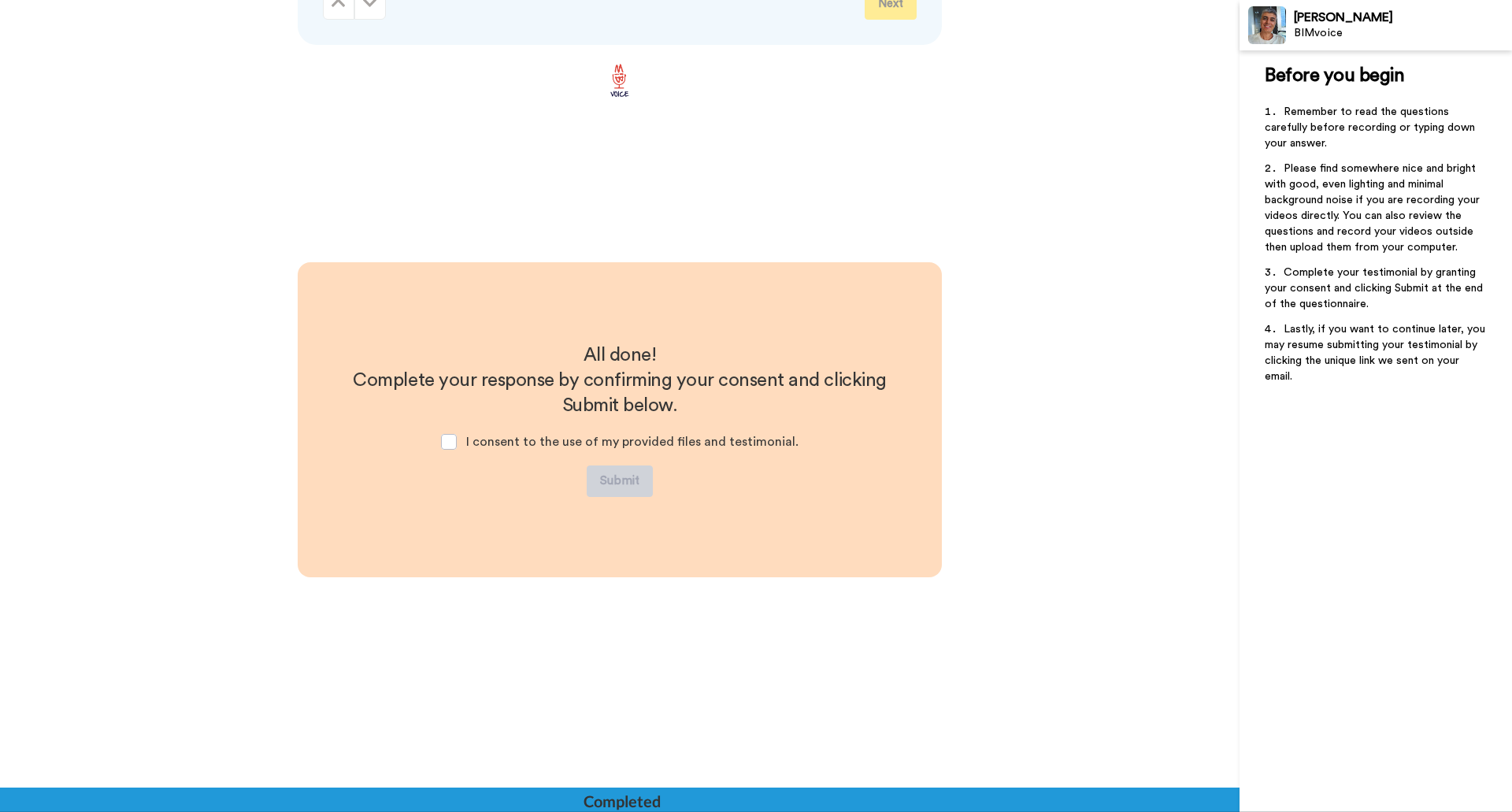
scroll to position [1338, 0]
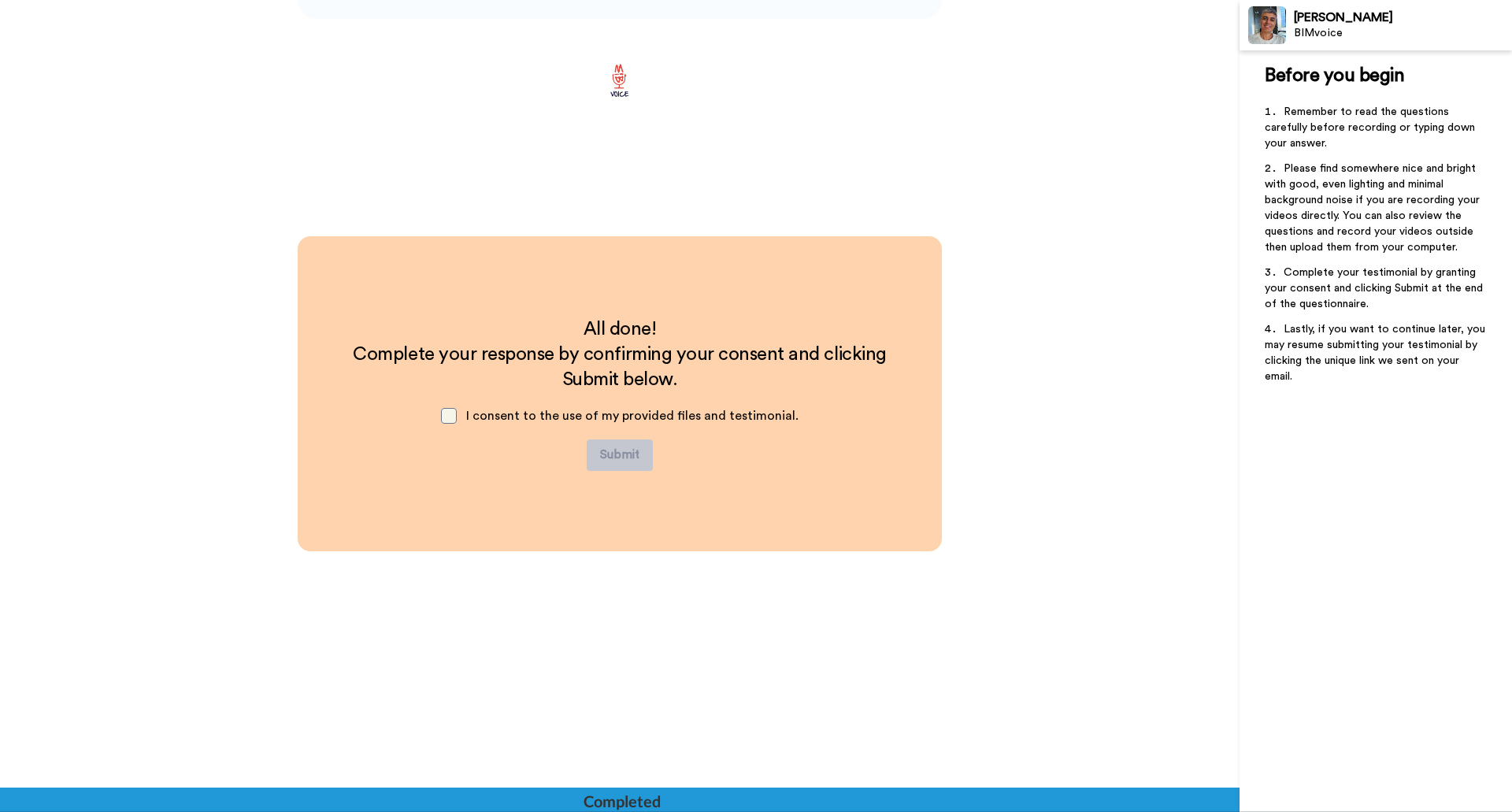
click at [444, 419] on span at bounding box center [449, 416] width 16 height 16
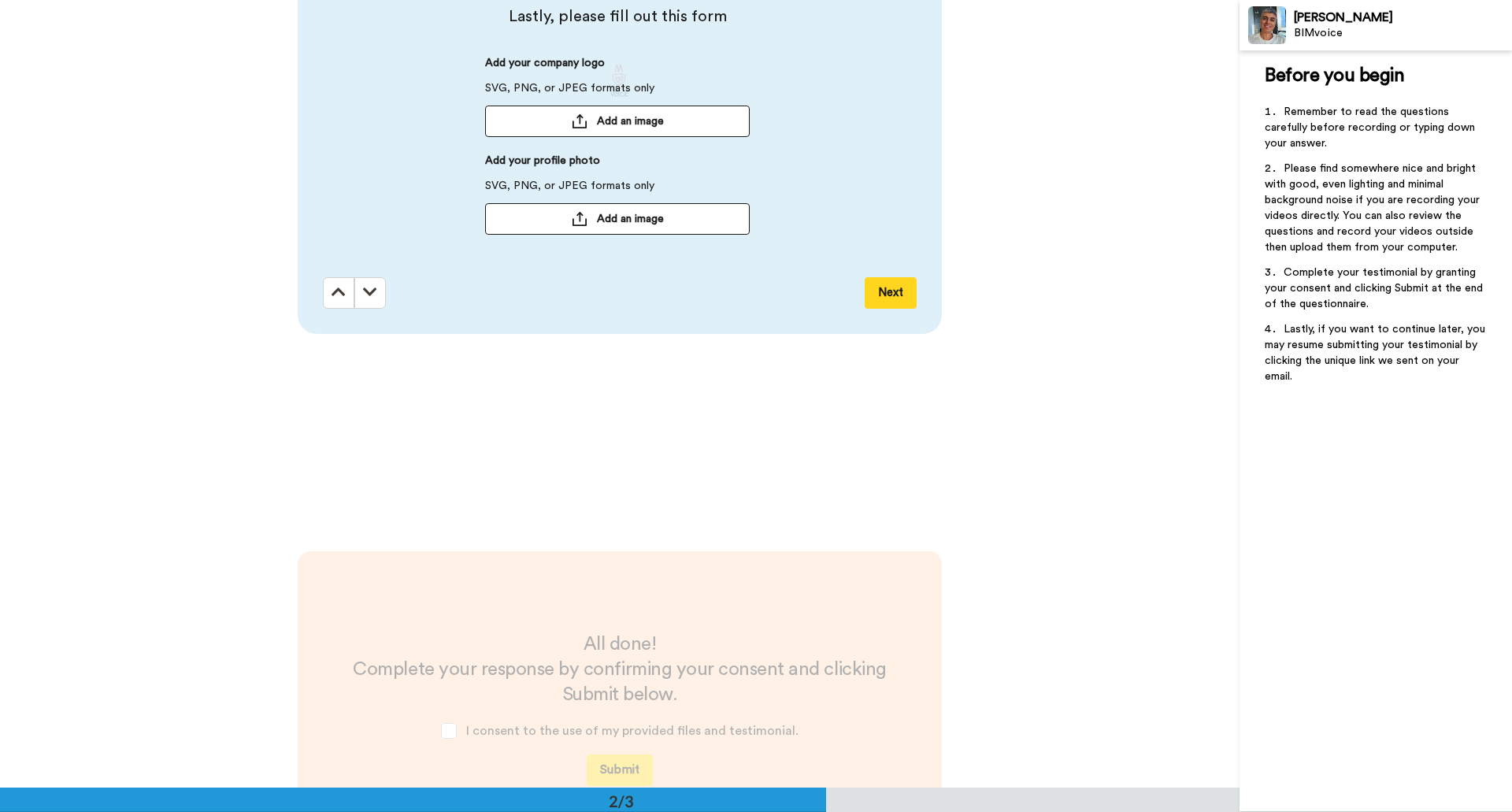
scroll to position [788, 0]
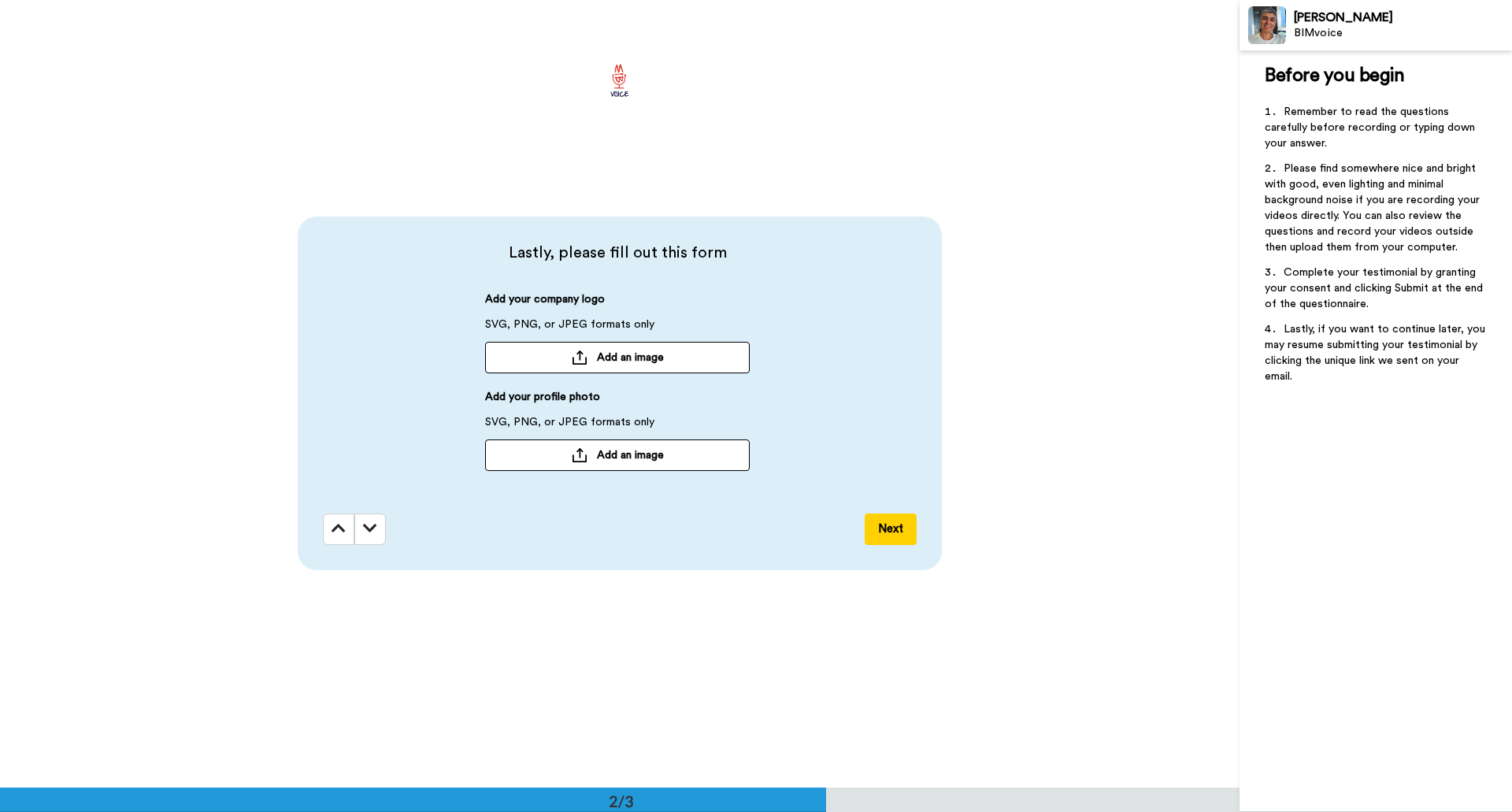
click at [617, 357] on span "Add an image" at bounding box center [631, 357] width 67 height 16
click at [344, 529] on button at bounding box center [338, 529] width 31 height 31
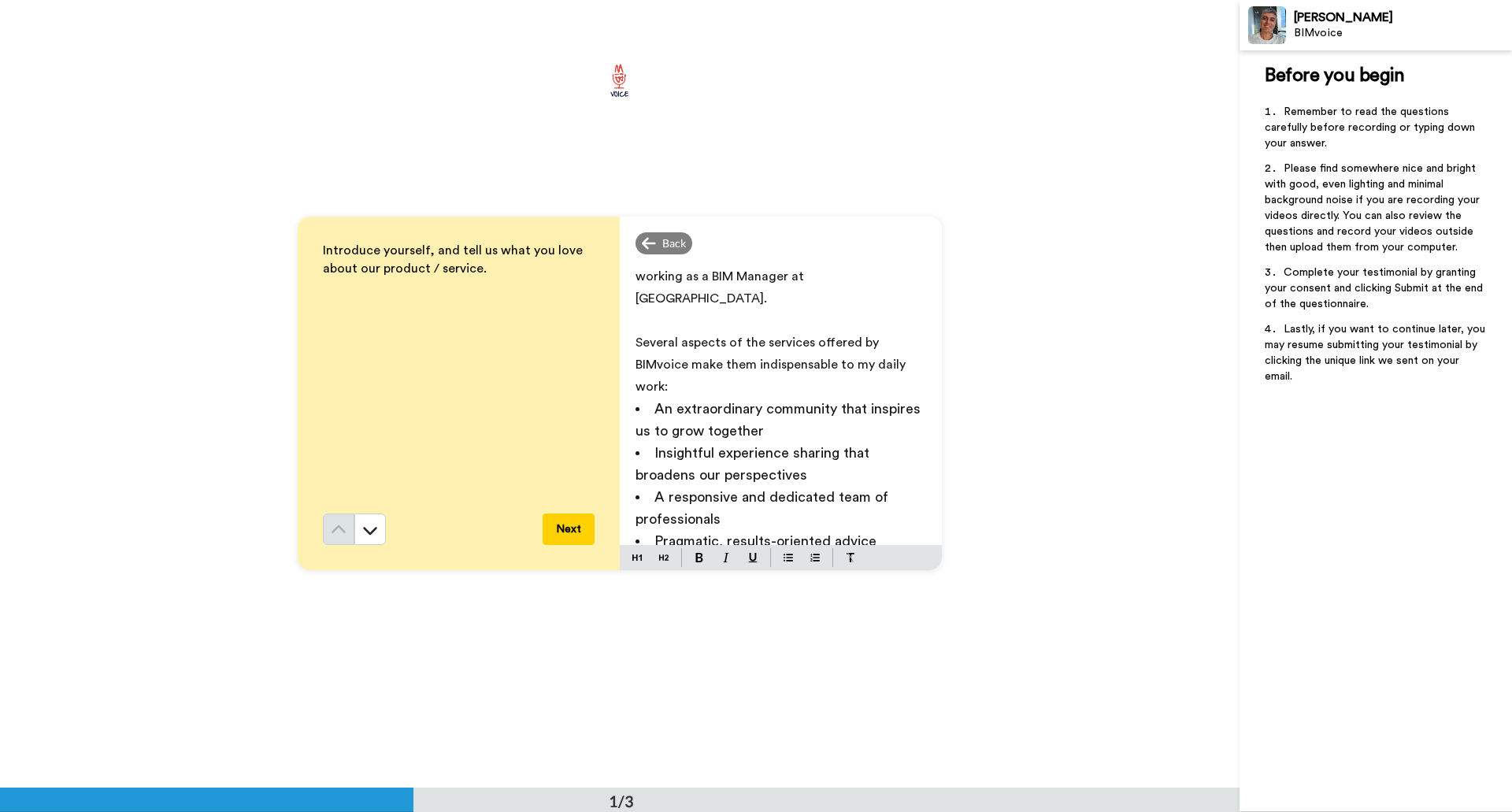
scroll to position [37, 0]
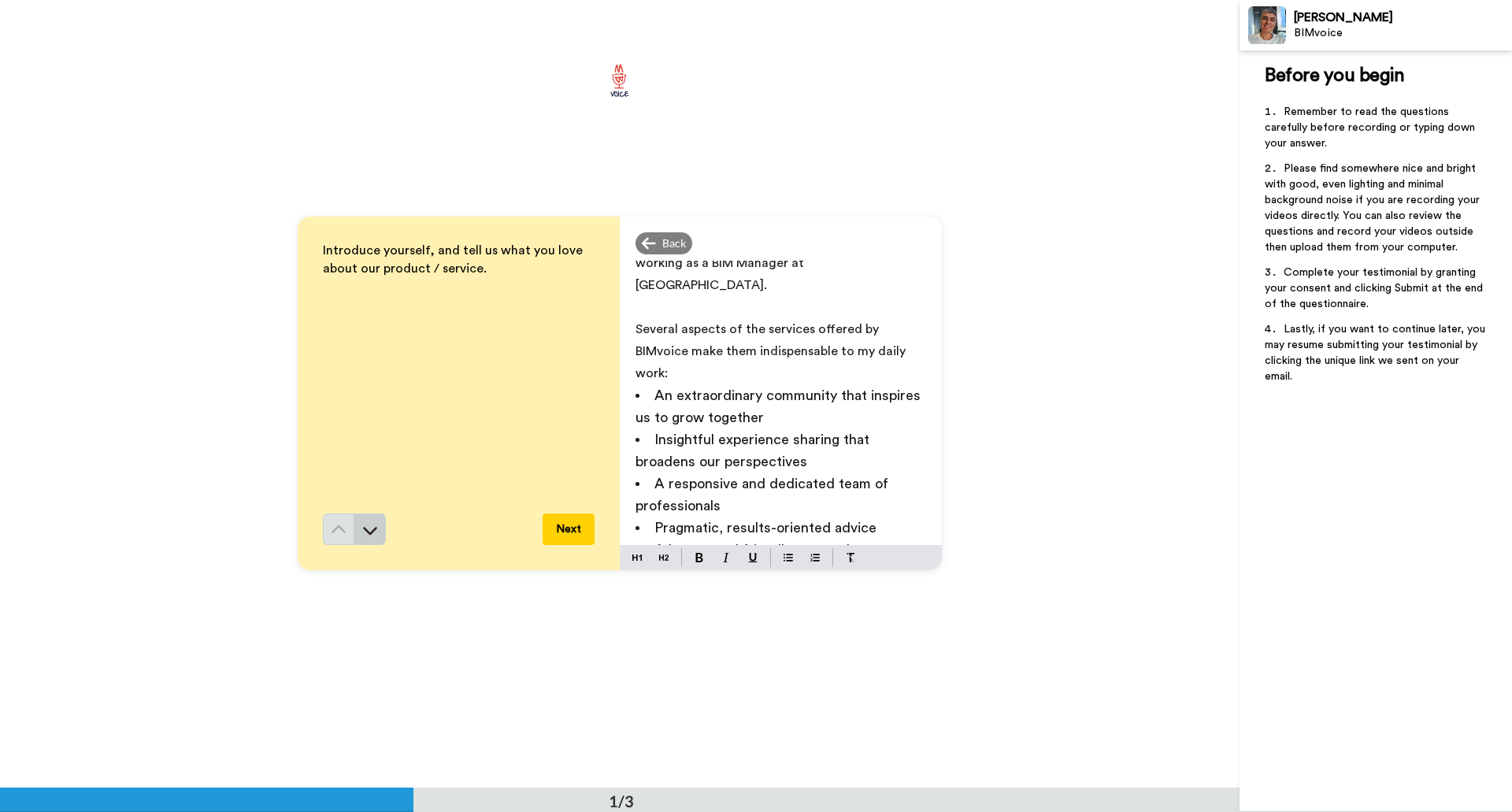
click at [369, 530] on icon at bounding box center [370, 531] width 14 height 8
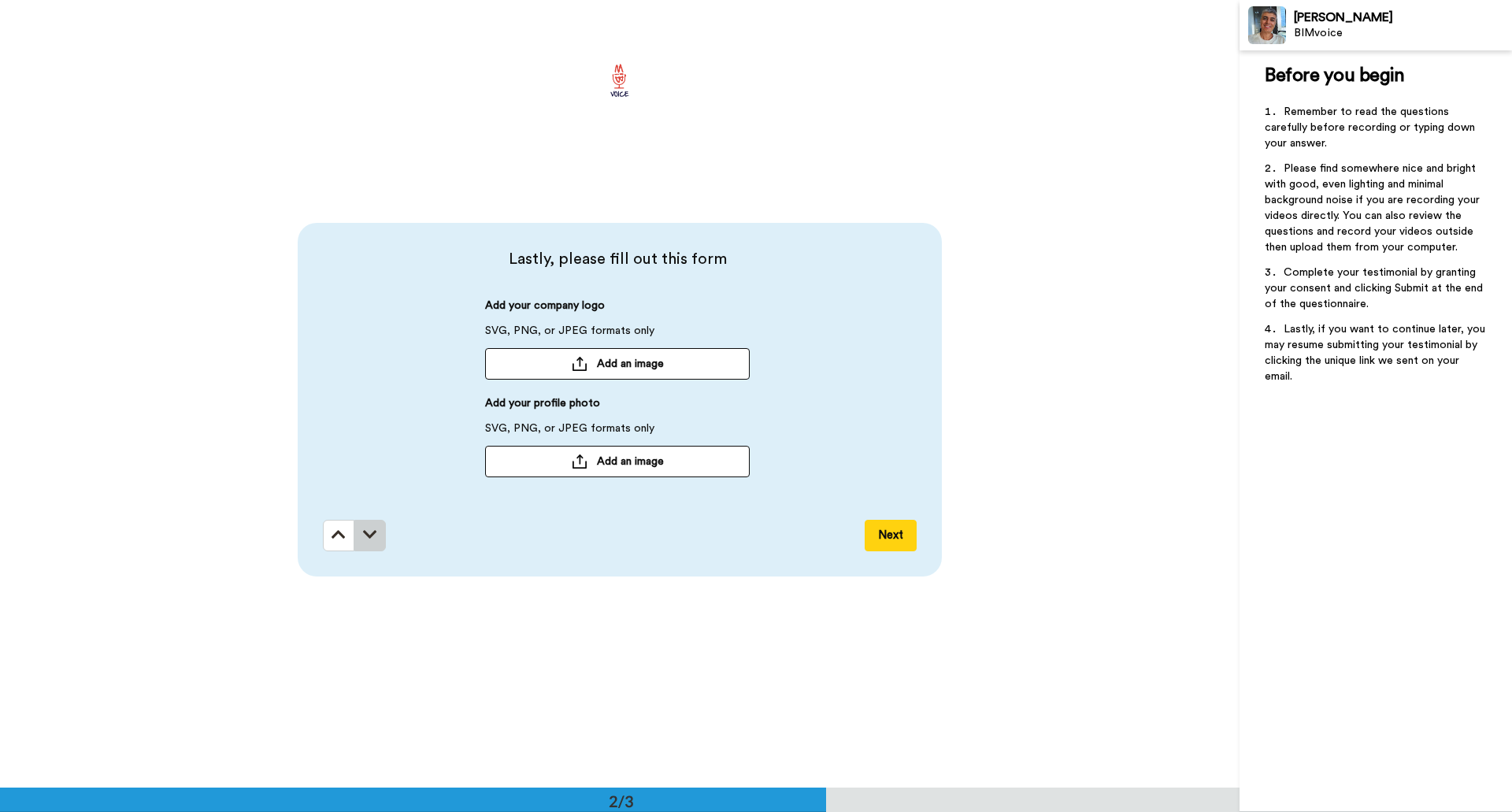
scroll to position [788, 0]
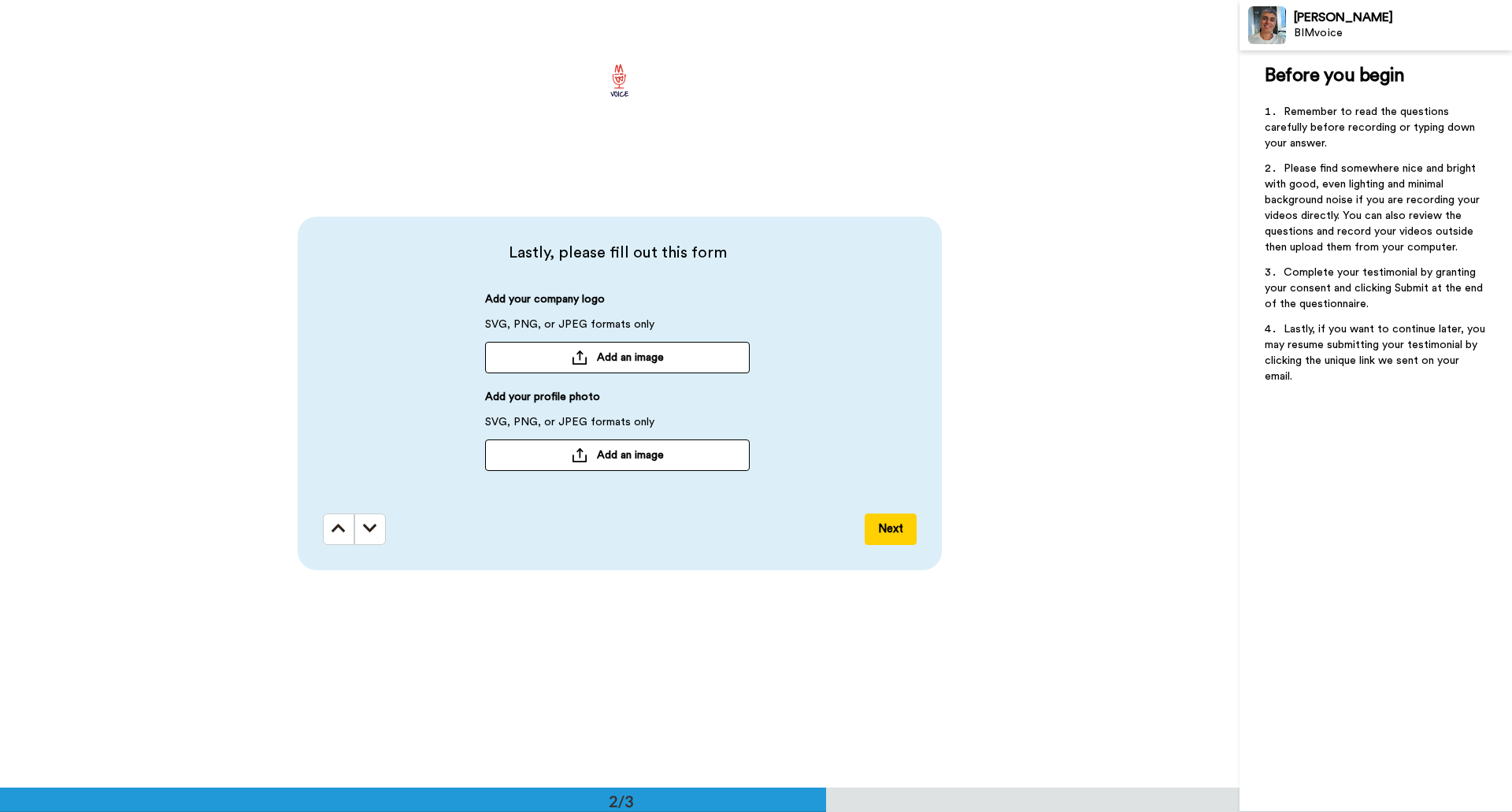
click at [665, 363] on button "Add an image" at bounding box center [617, 357] width 265 height 31
click at [895, 538] on button "Next" at bounding box center [890, 529] width 52 height 31
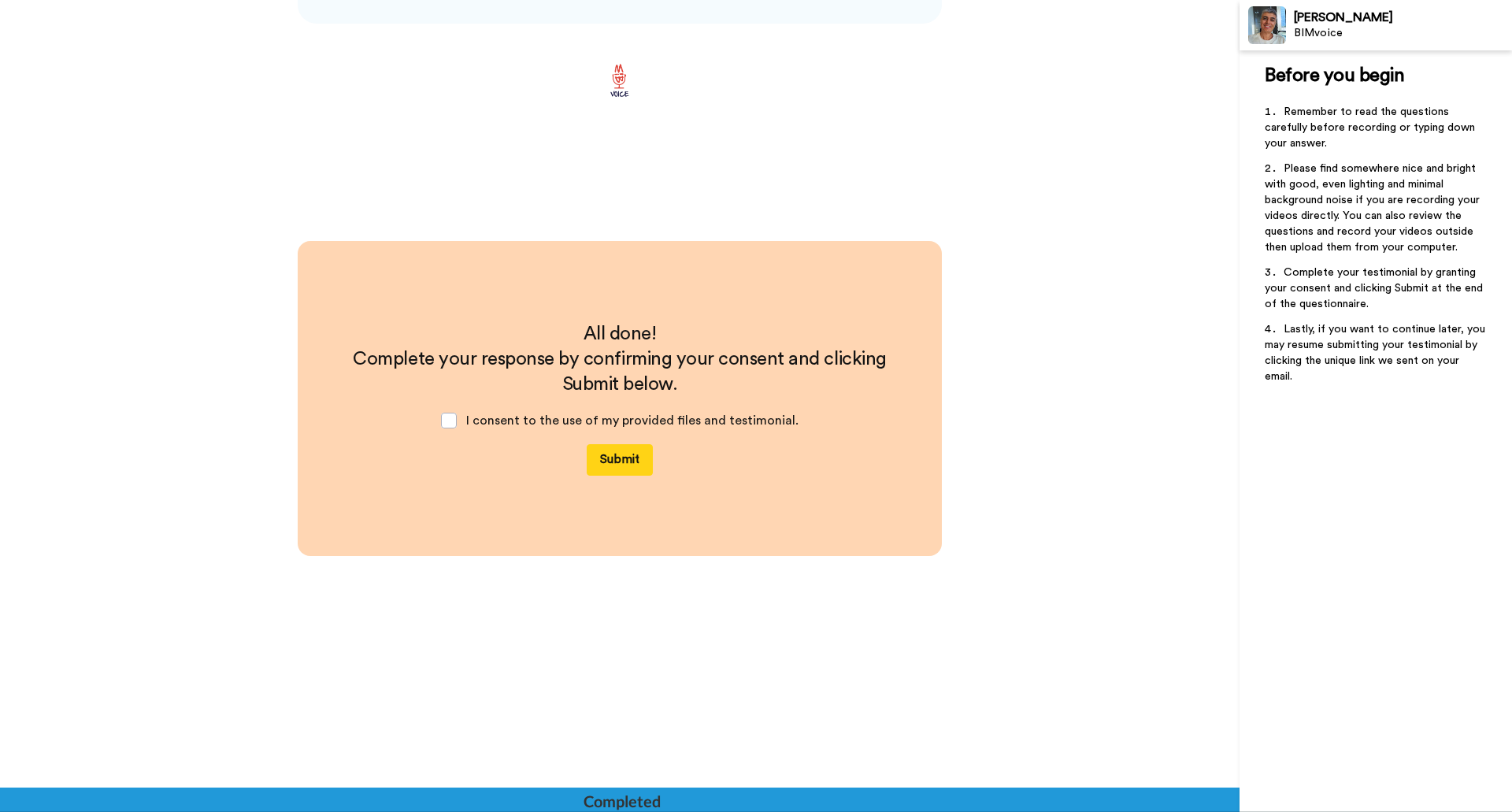
scroll to position [1338, 0]
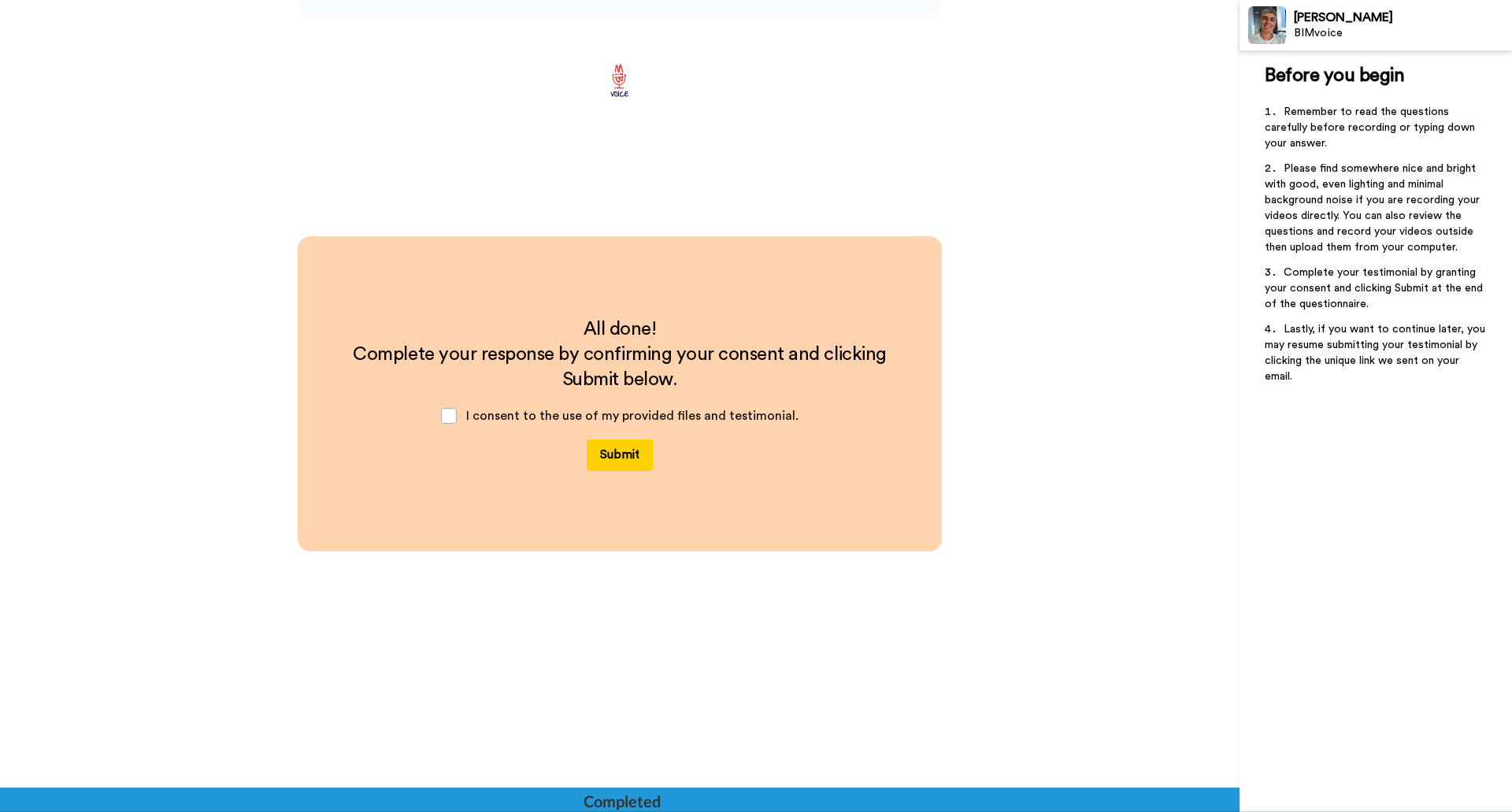
click at [631, 458] on button "Submit" at bounding box center [620, 455] width 66 height 31
